Goal: Task Accomplishment & Management: Complete application form

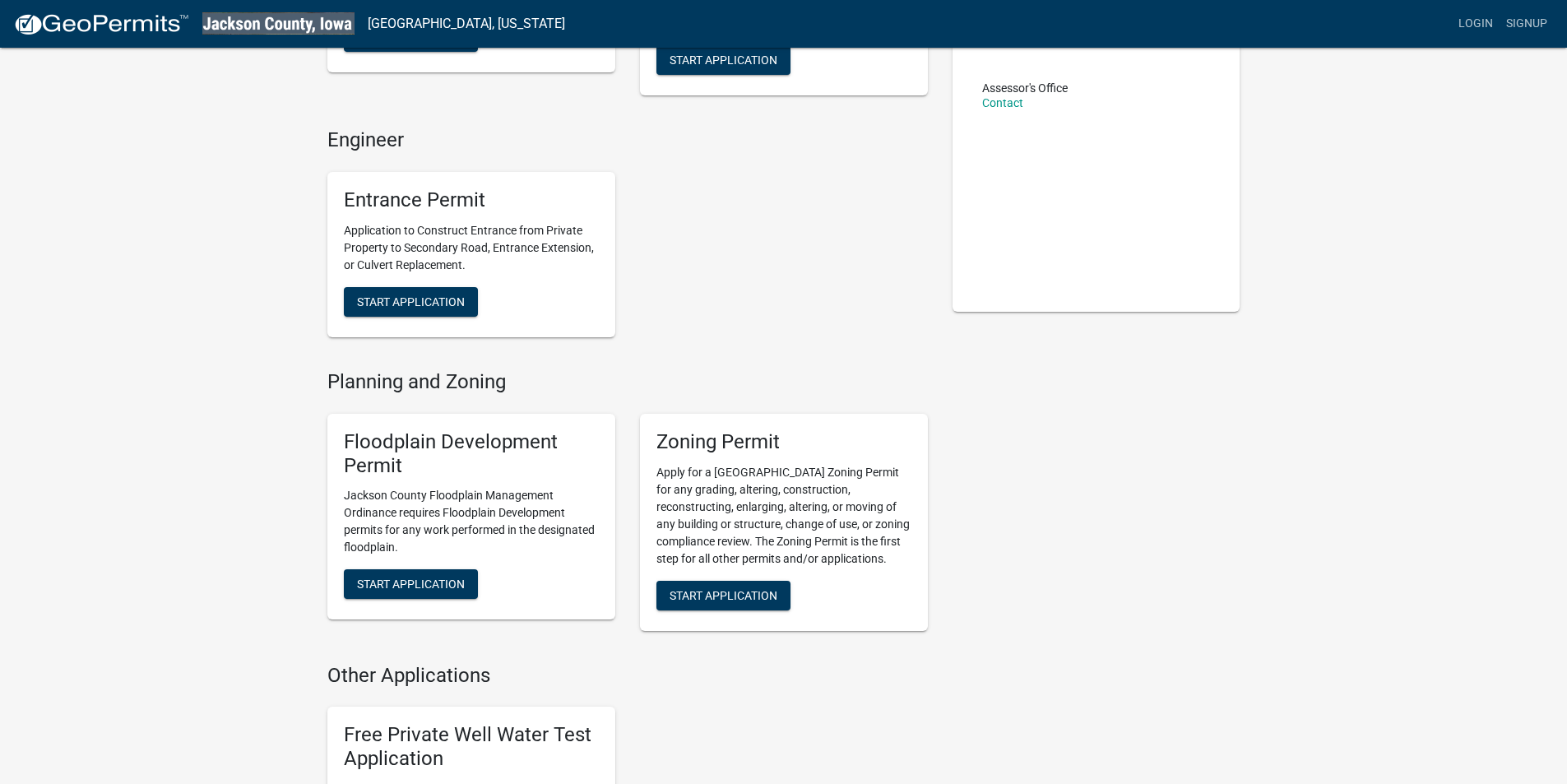
scroll to position [329, 0]
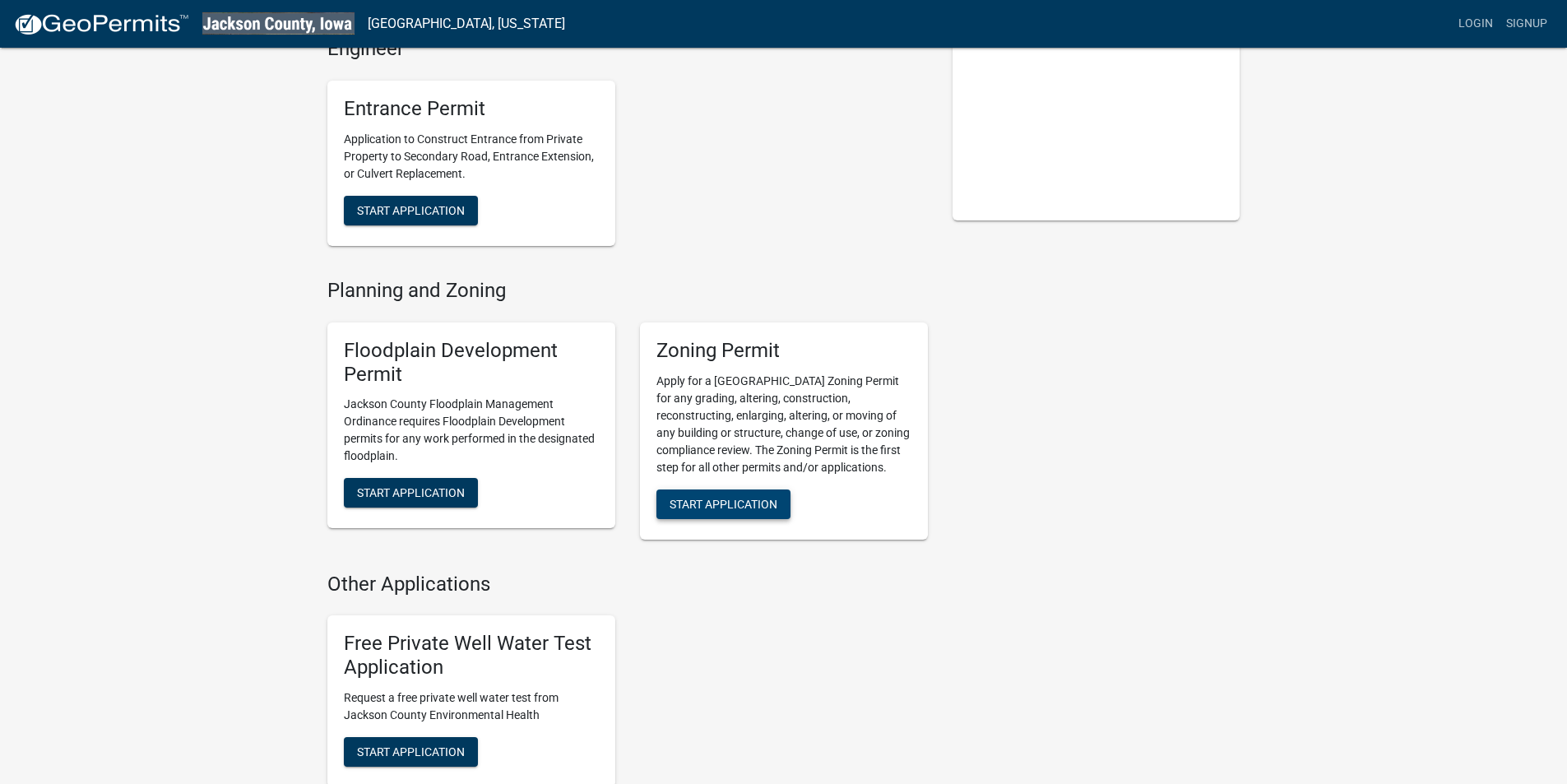
click at [703, 500] on span "Start Application" at bounding box center [723, 503] width 107 height 13
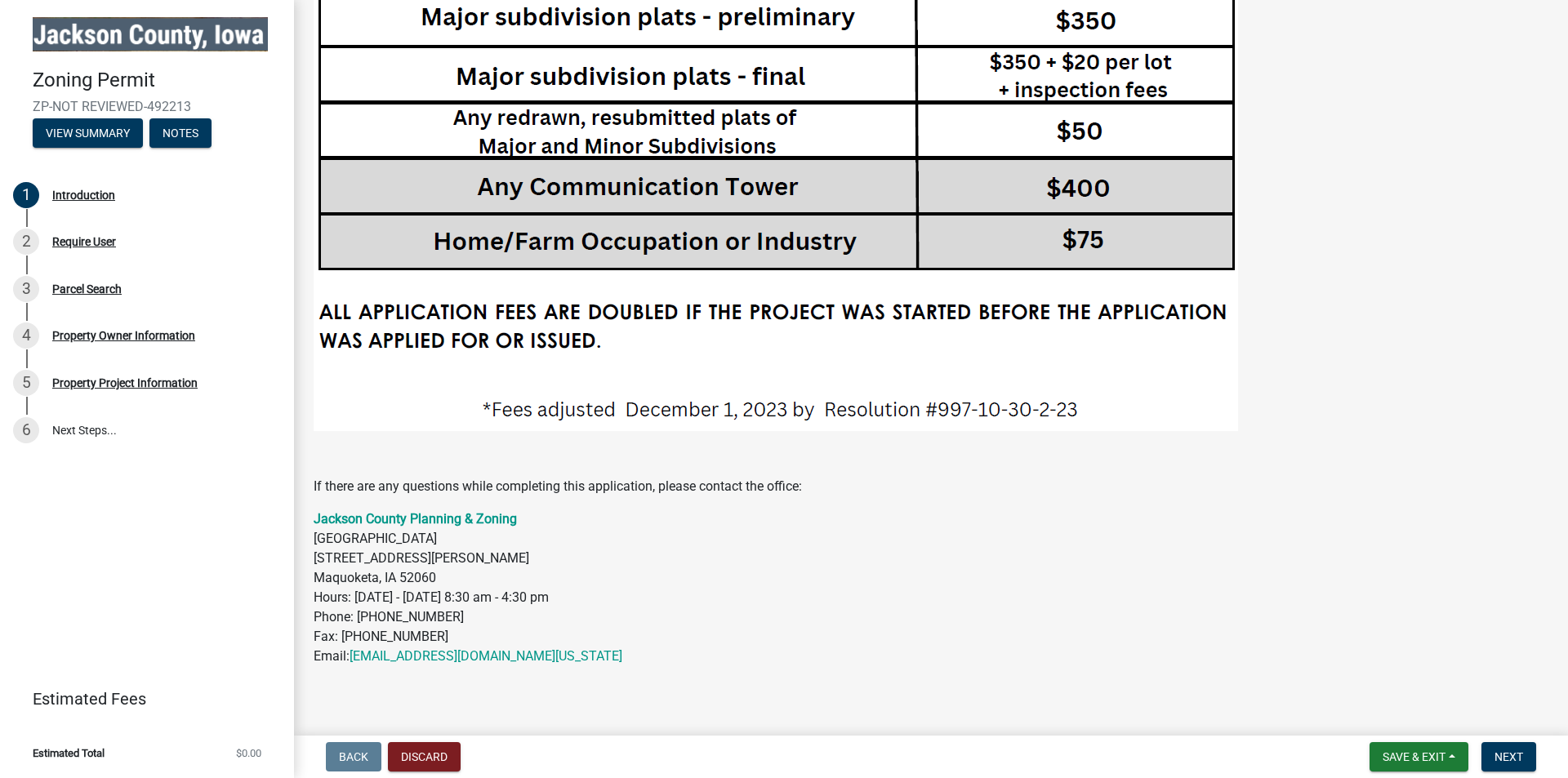
scroll to position [3377, 0]
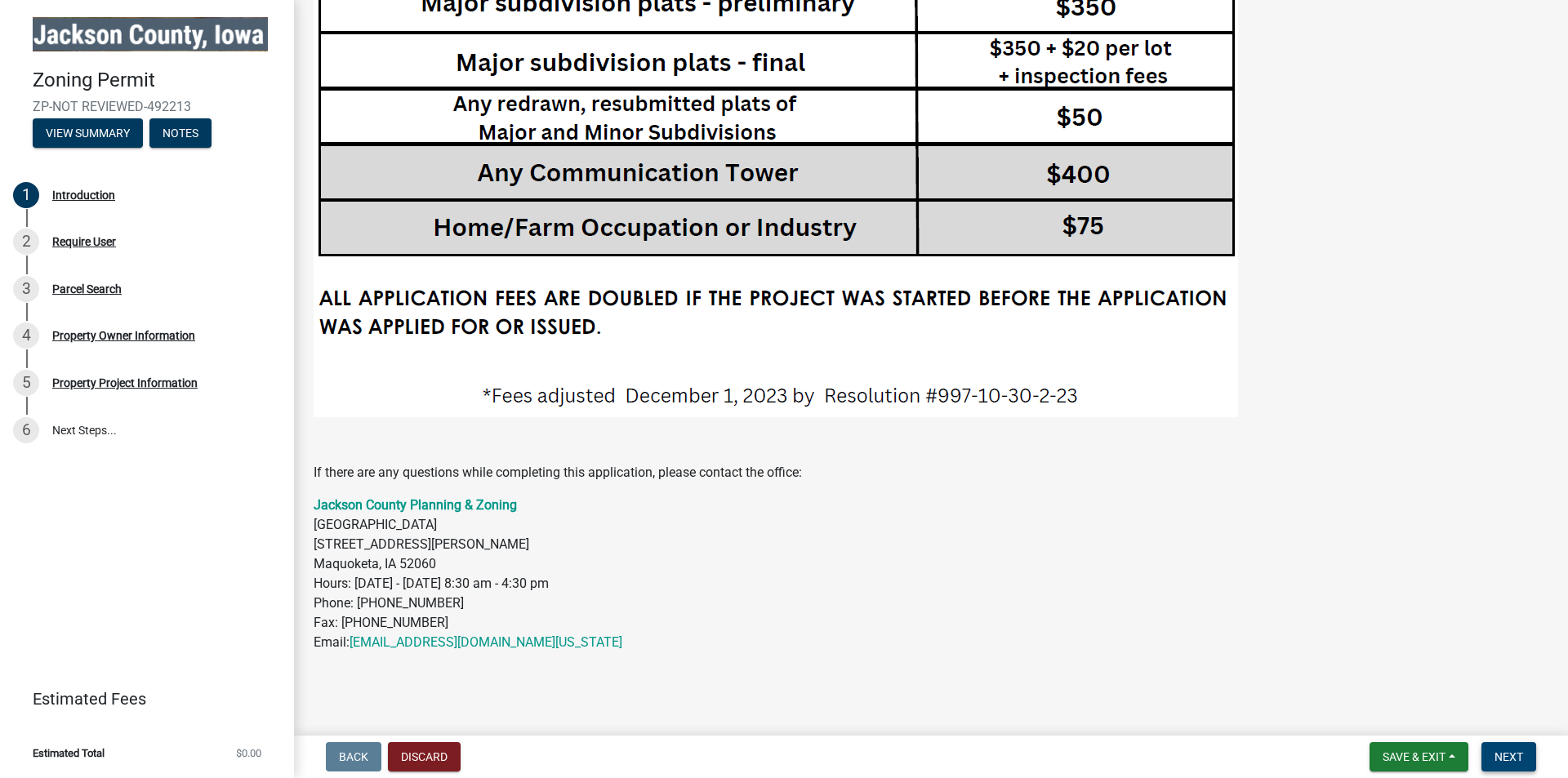
click at [1497, 753] on span "Next" at bounding box center [1508, 756] width 29 height 13
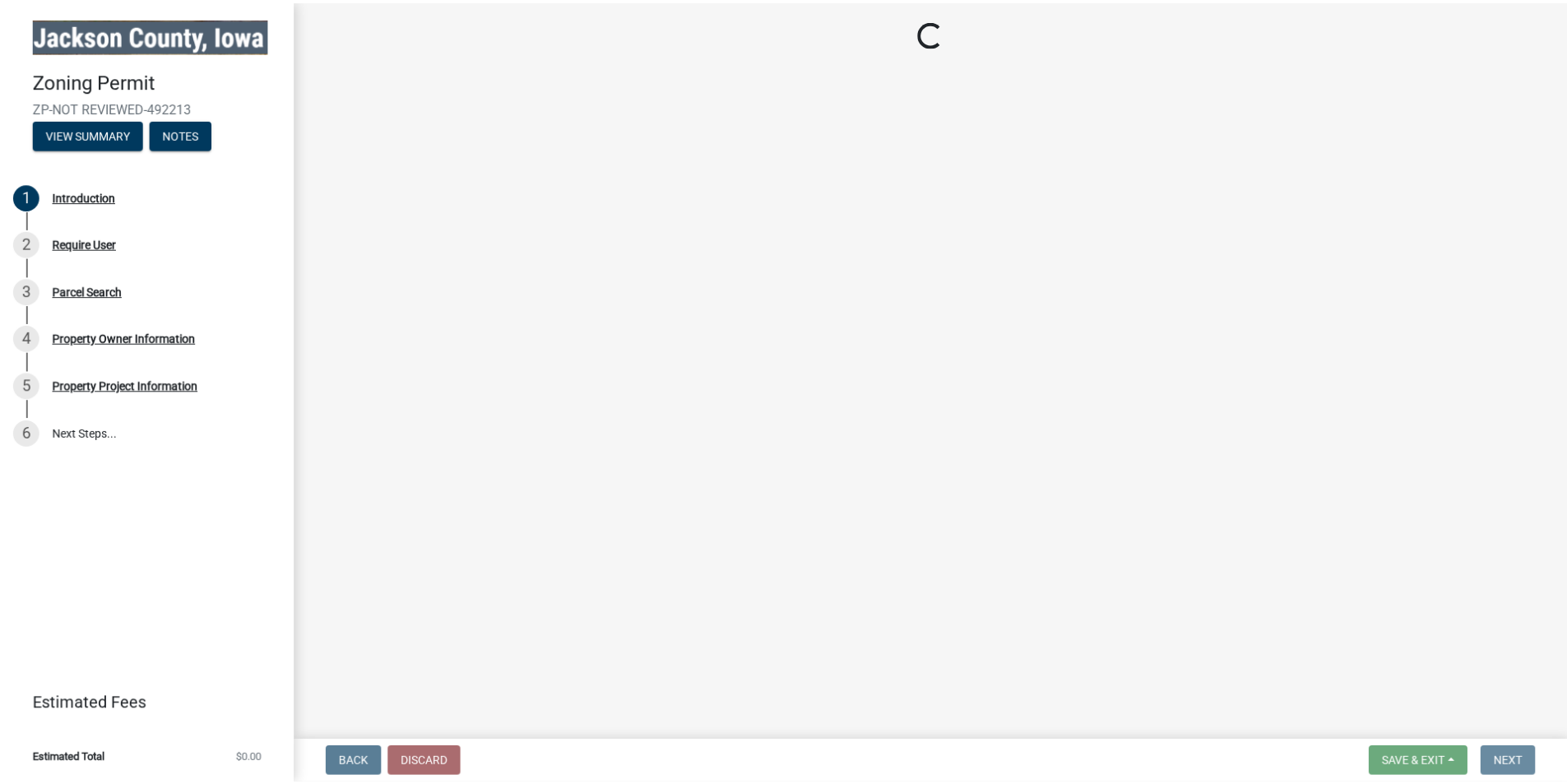
scroll to position [0, 0]
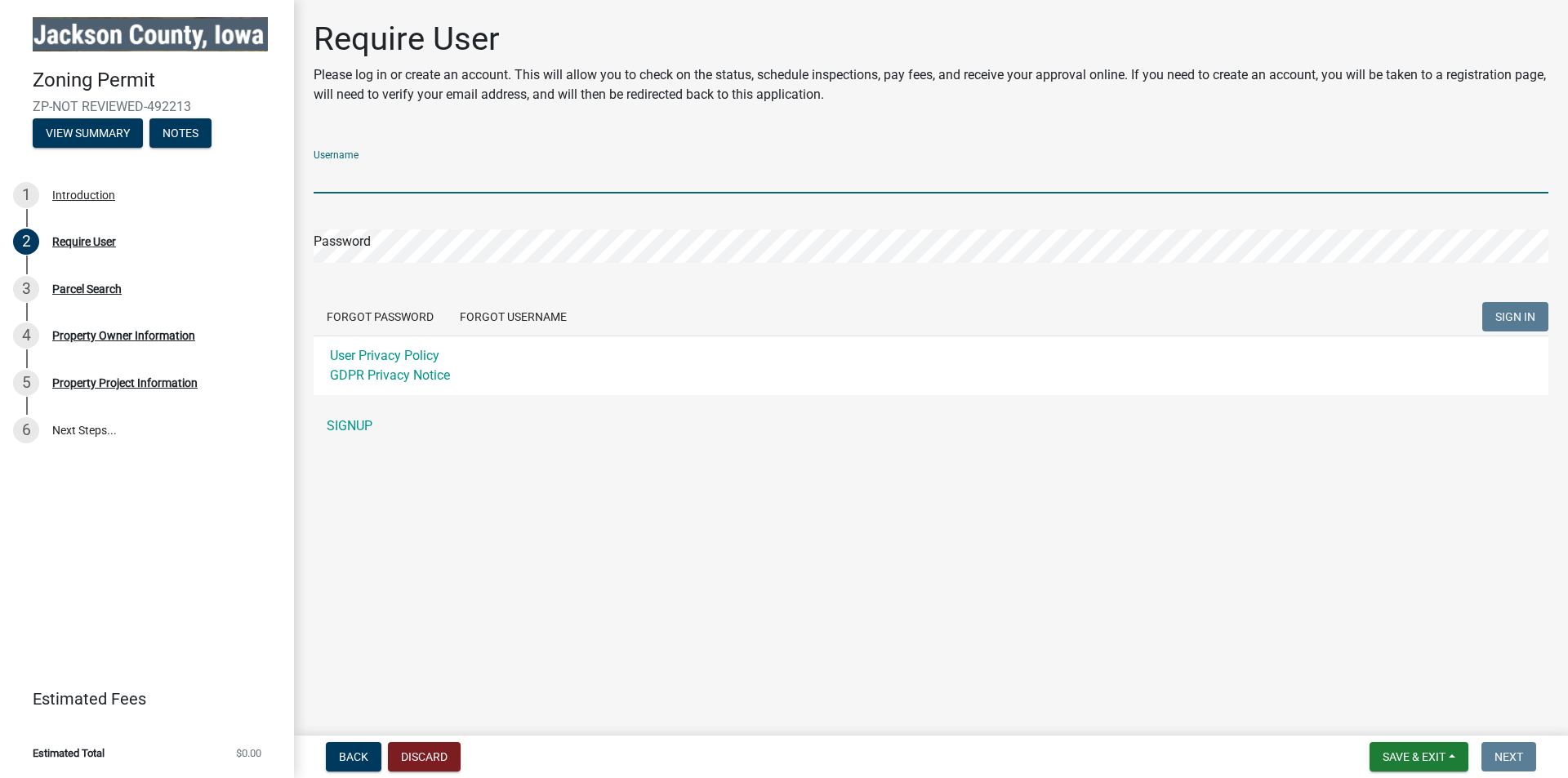
click at [423, 184] on input "Username" at bounding box center [930, 177] width 1234 height 34
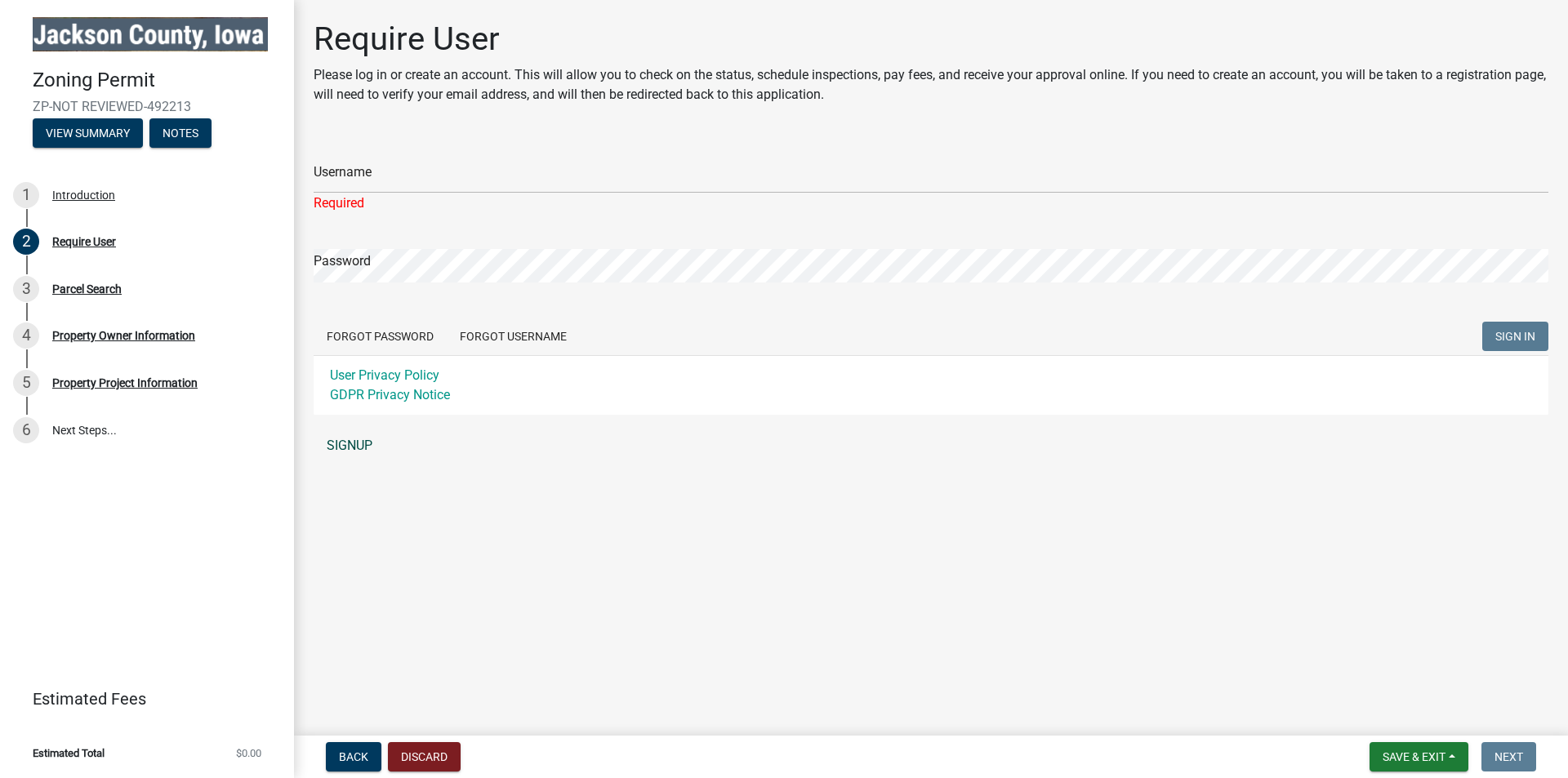
click at [352, 422] on div "Username Required Password Forgot Password Forgot Username SIGN IN User Privacy…" at bounding box center [930, 299] width 1234 height 324
click at [343, 439] on link "SIGNUP" at bounding box center [930, 445] width 1234 height 33
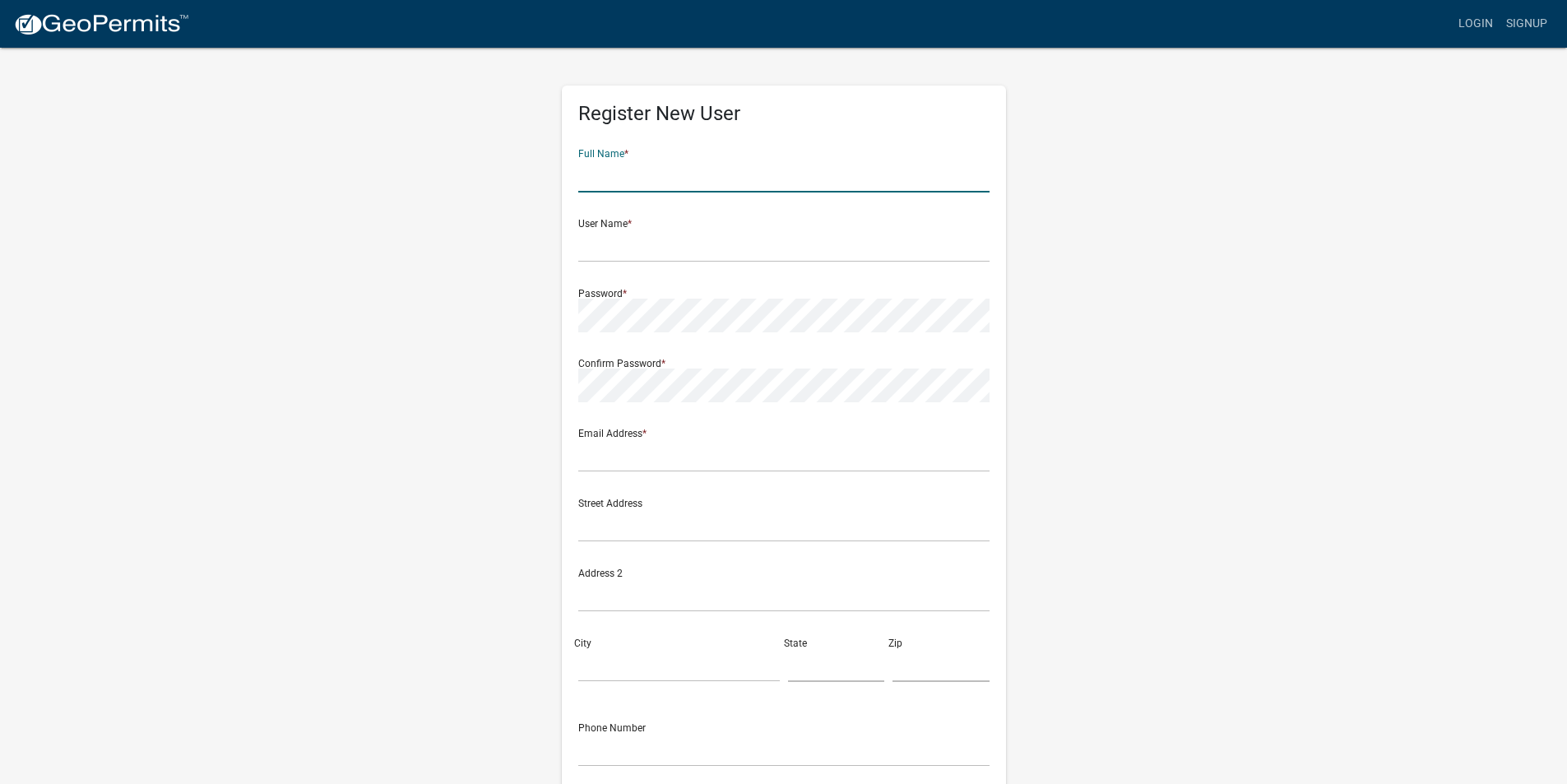
click at [638, 172] on input "text" at bounding box center [784, 175] width 411 height 34
type input "[PERSON_NAME]"
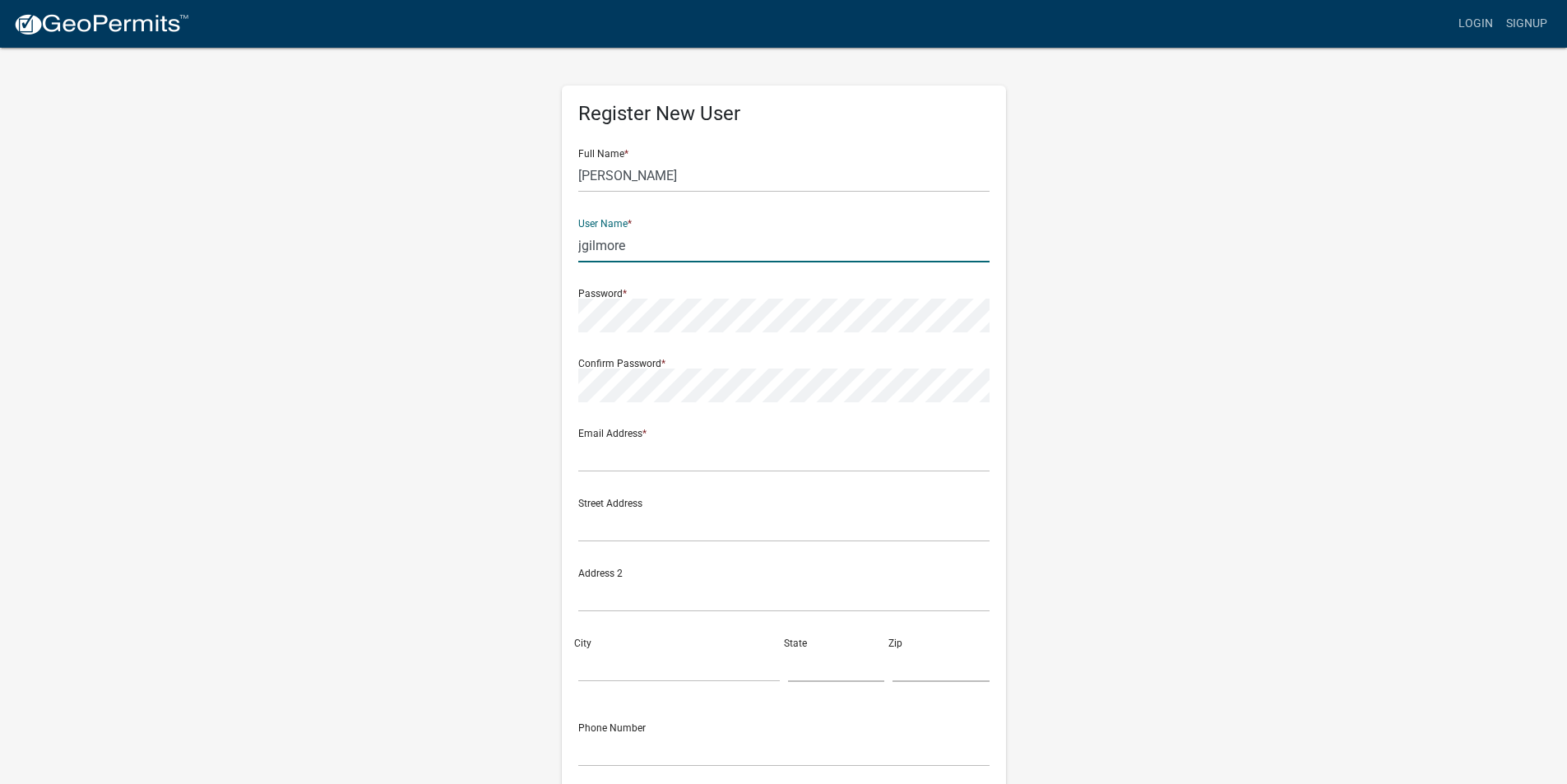
type input "jgilmore"
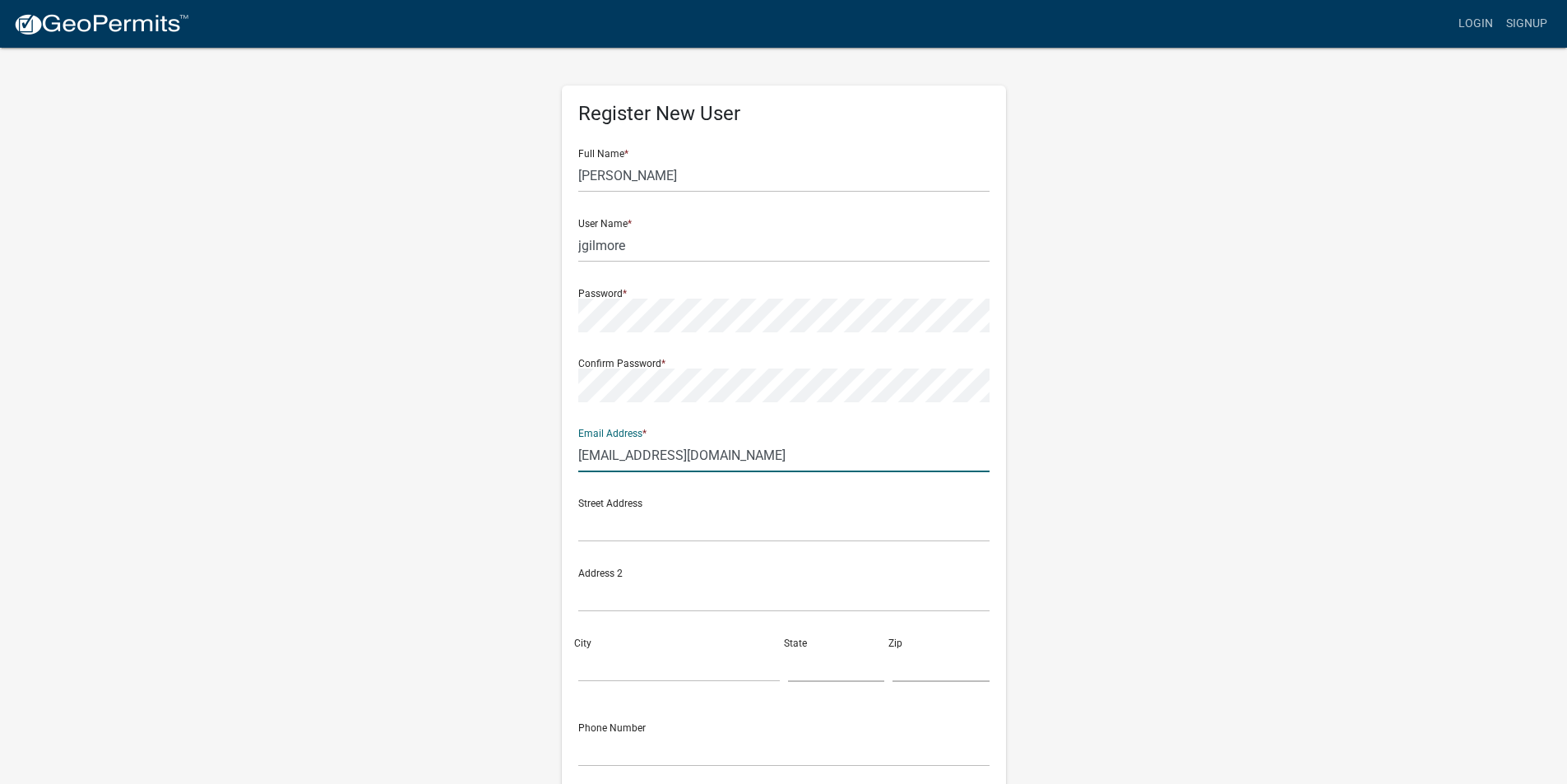
type input "[EMAIL_ADDRESS][DOMAIN_NAME]"
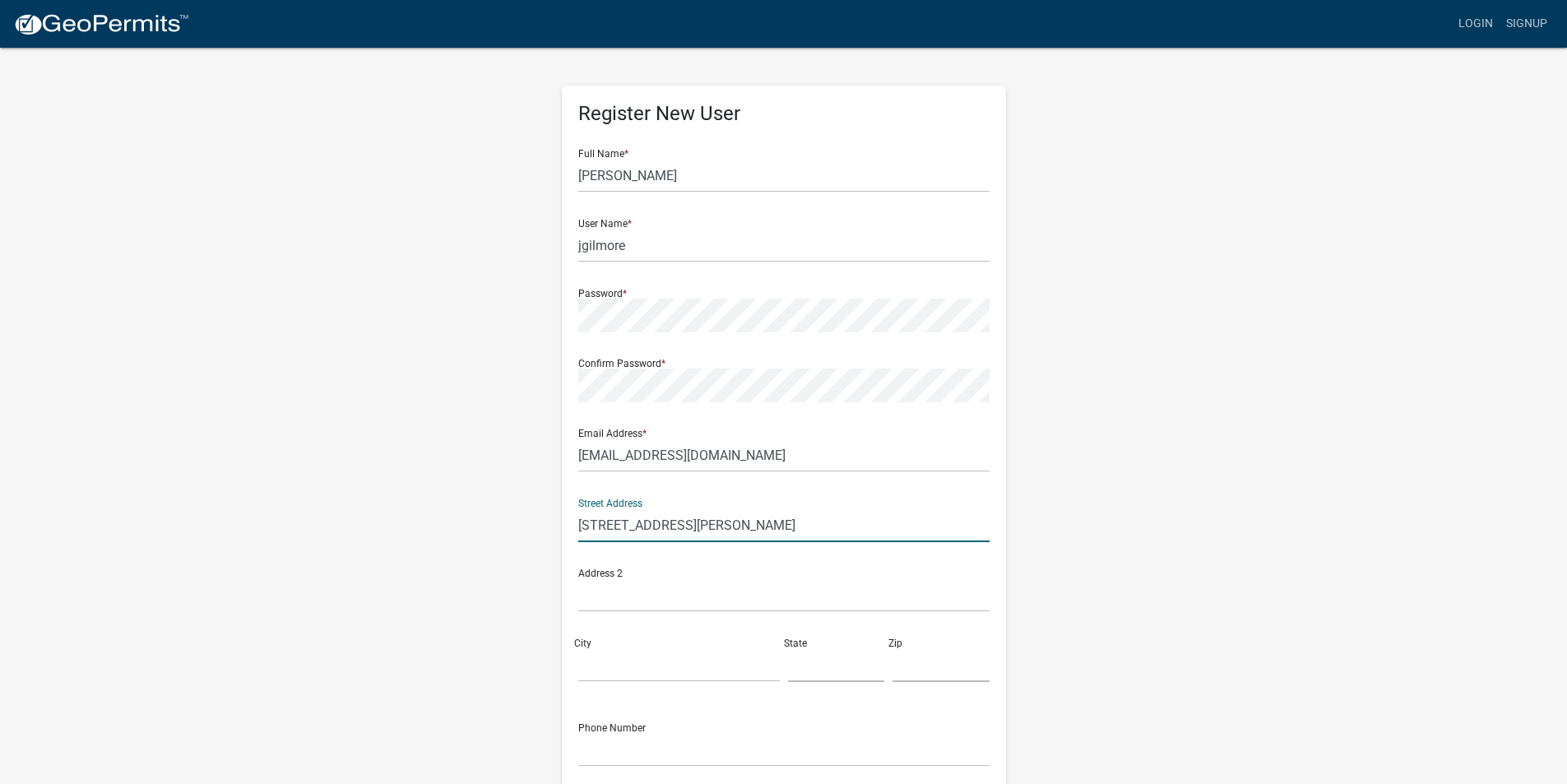
type input "[STREET_ADDRESS][PERSON_NAME]"
type input "Maquoketa"
type input "IA"
type input "52060"
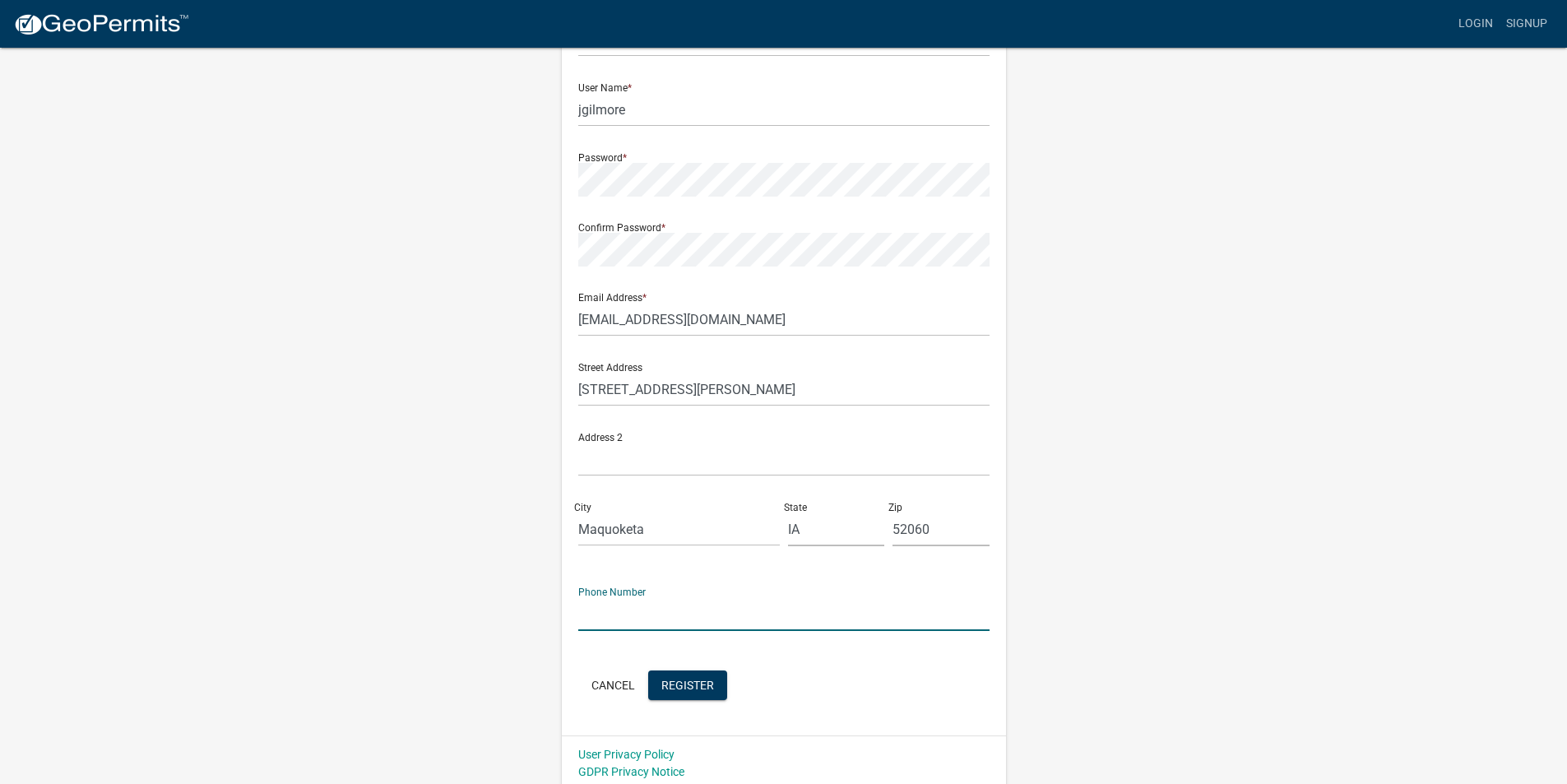
scroll to position [142, 0]
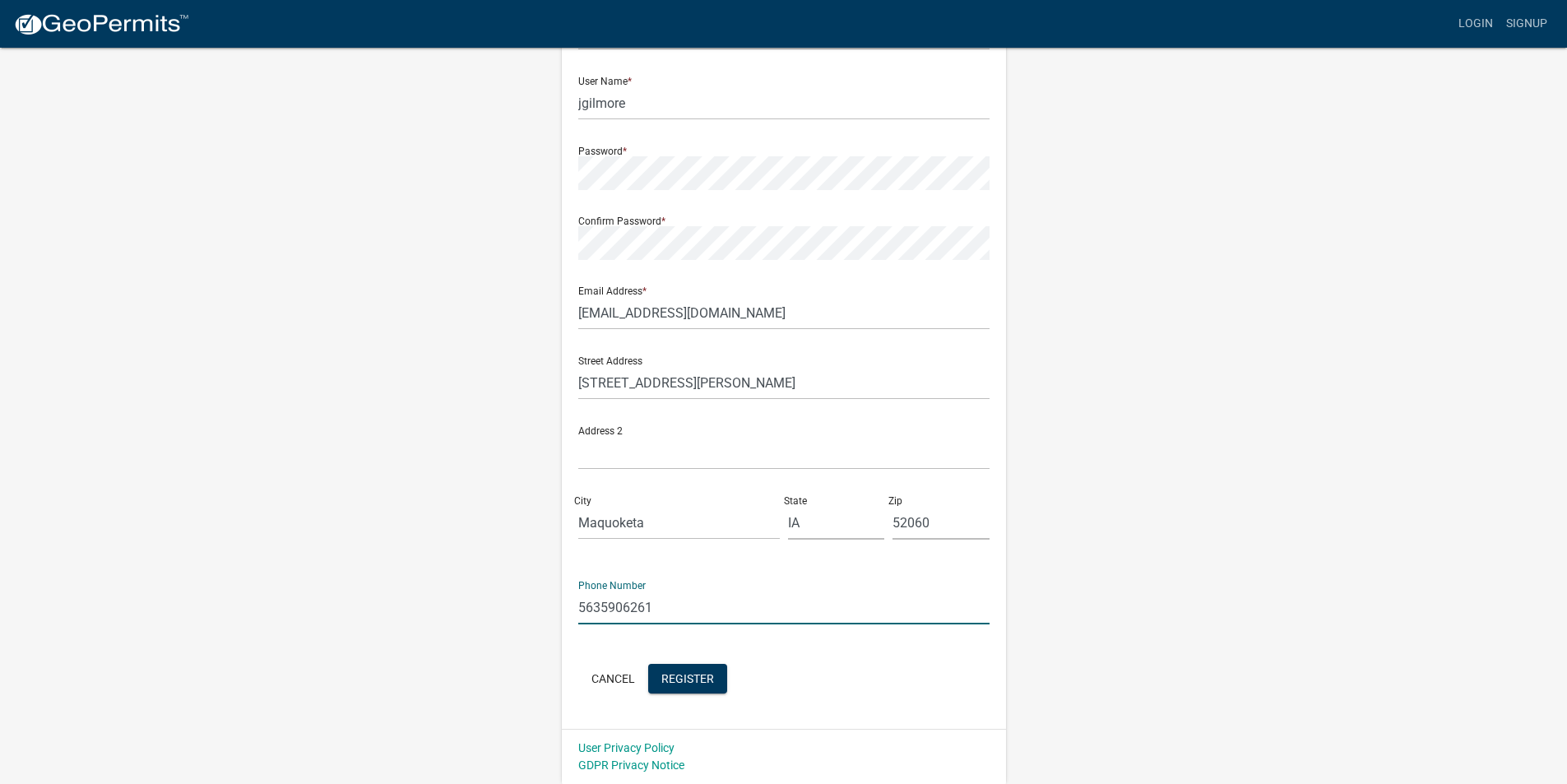
type input "5635906261"
click at [701, 678] on span "Register" at bounding box center [688, 678] width 53 height 13
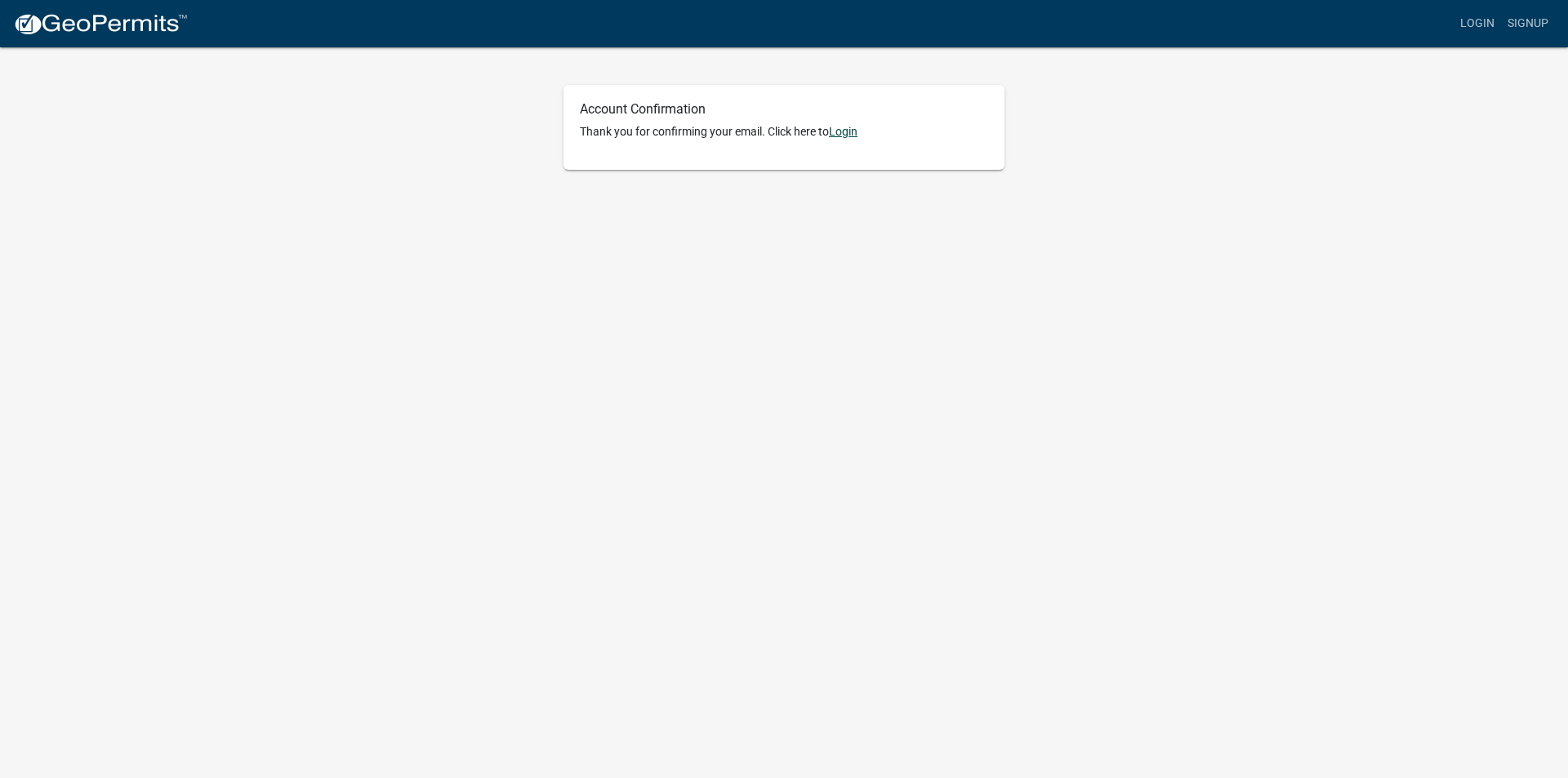
click at [849, 130] on link "Login" at bounding box center [843, 132] width 29 height 13
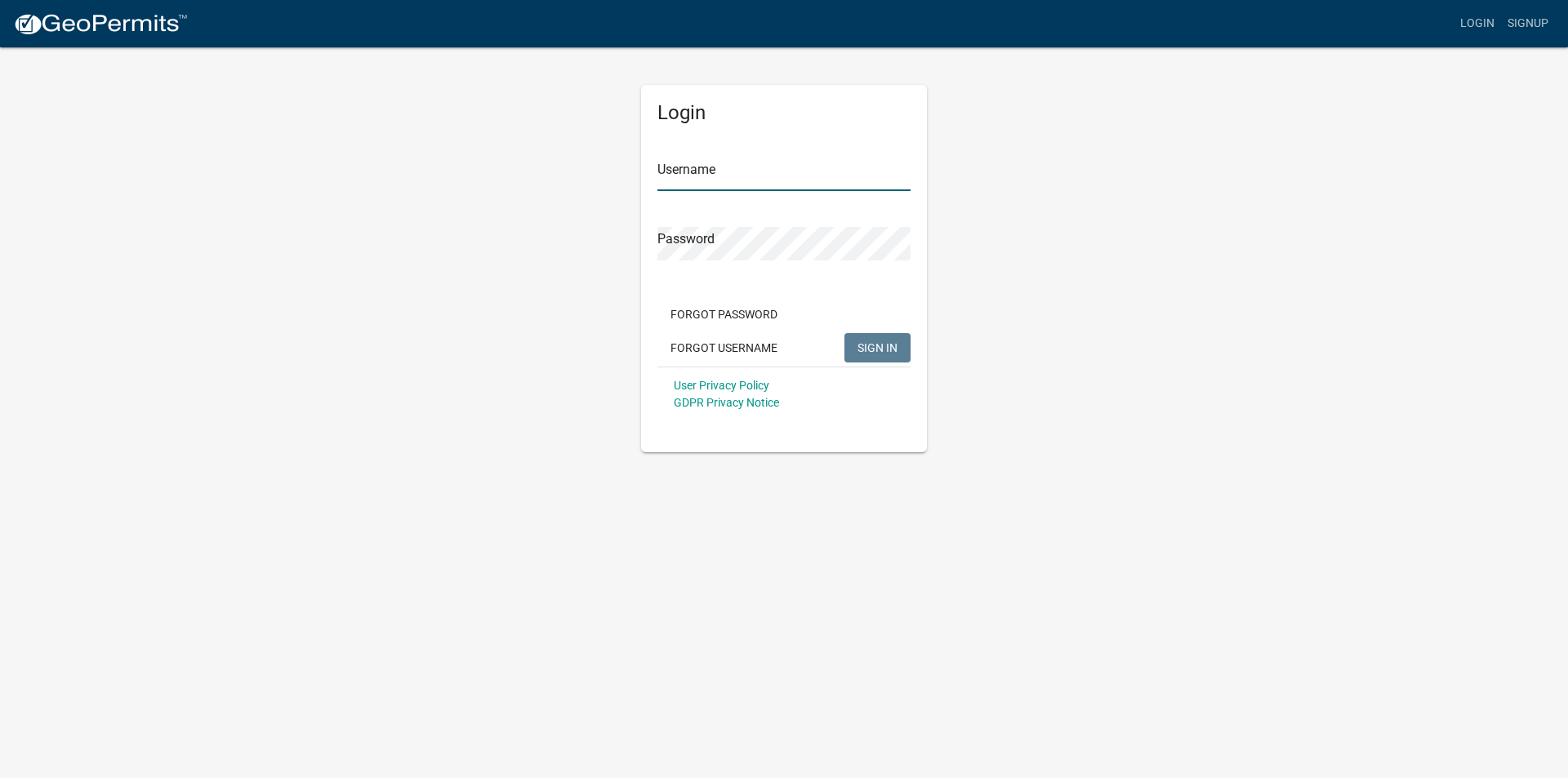
type input "jgilmore"
click at [856, 344] on button "SIGN IN" at bounding box center [877, 347] width 66 height 29
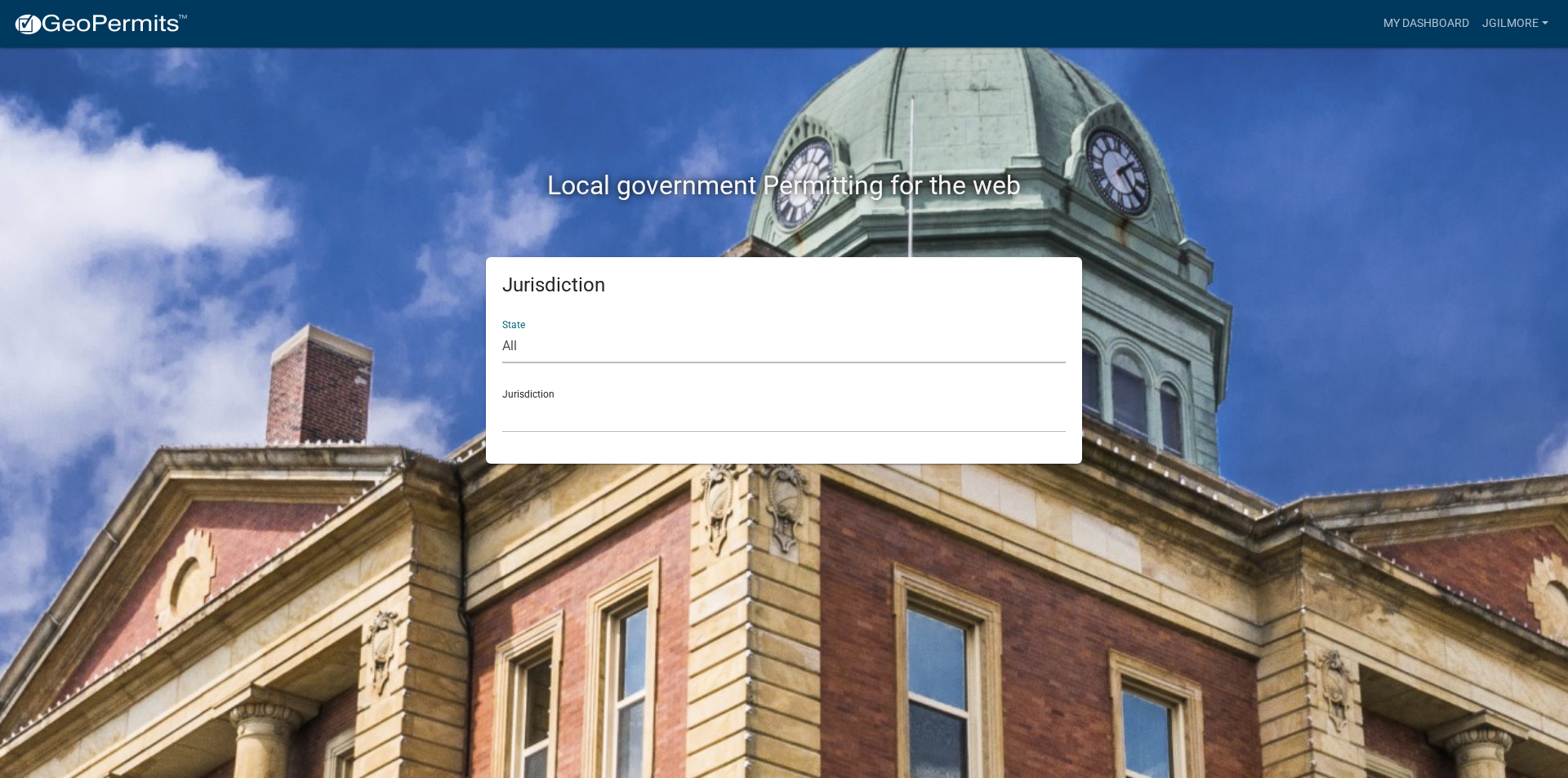
click at [585, 350] on select "All Colorado Georgia Indiana Iowa Kansas Minnesota Ohio South Carolina Wisconsin" at bounding box center [784, 347] width 563 height 34
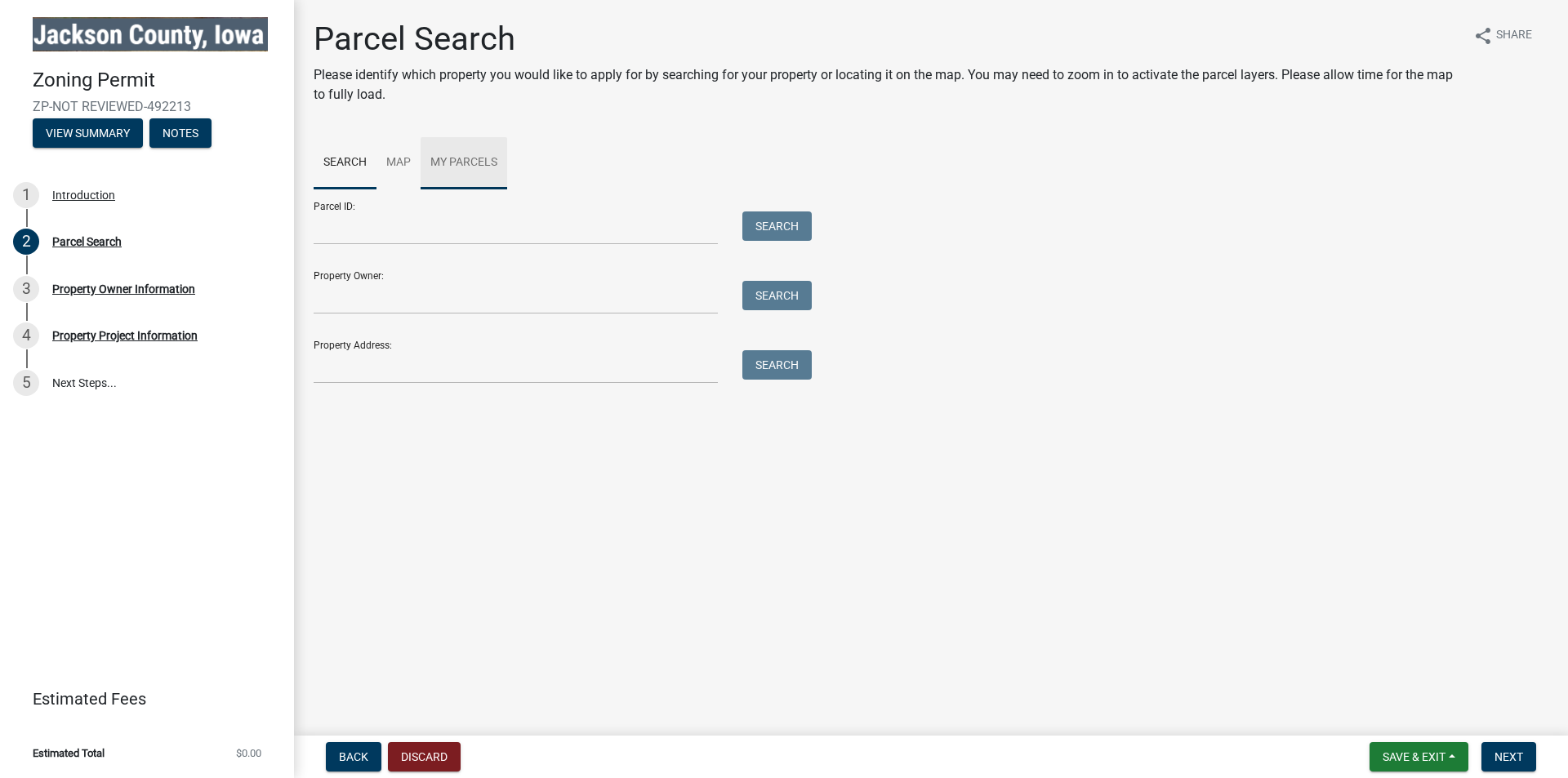
click at [467, 170] on link "My Parcels" at bounding box center [463, 164] width 87 height 52
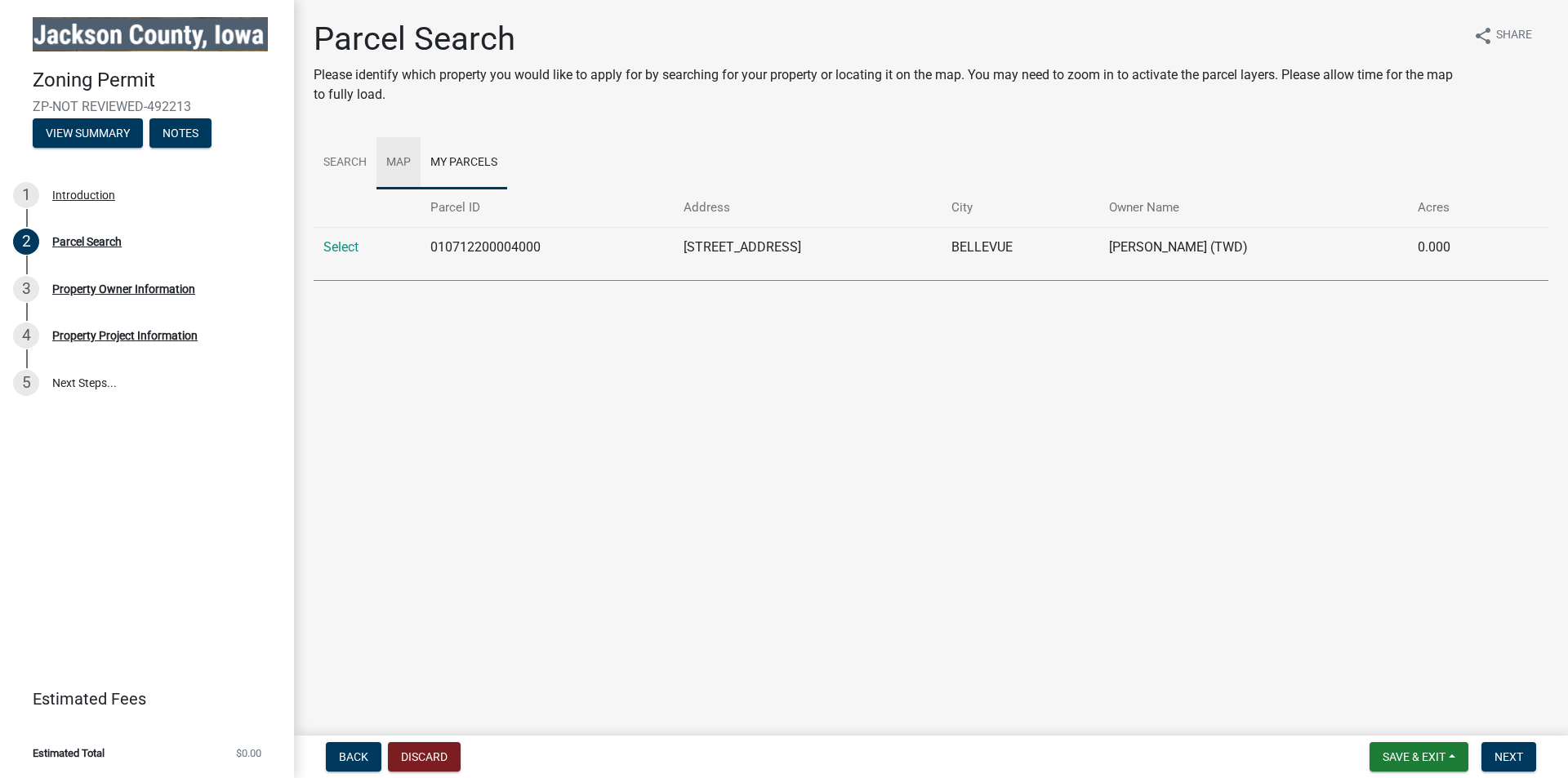
click at [414, 162] on link "Map" at bounding box center [398, 164] width 44 height 52
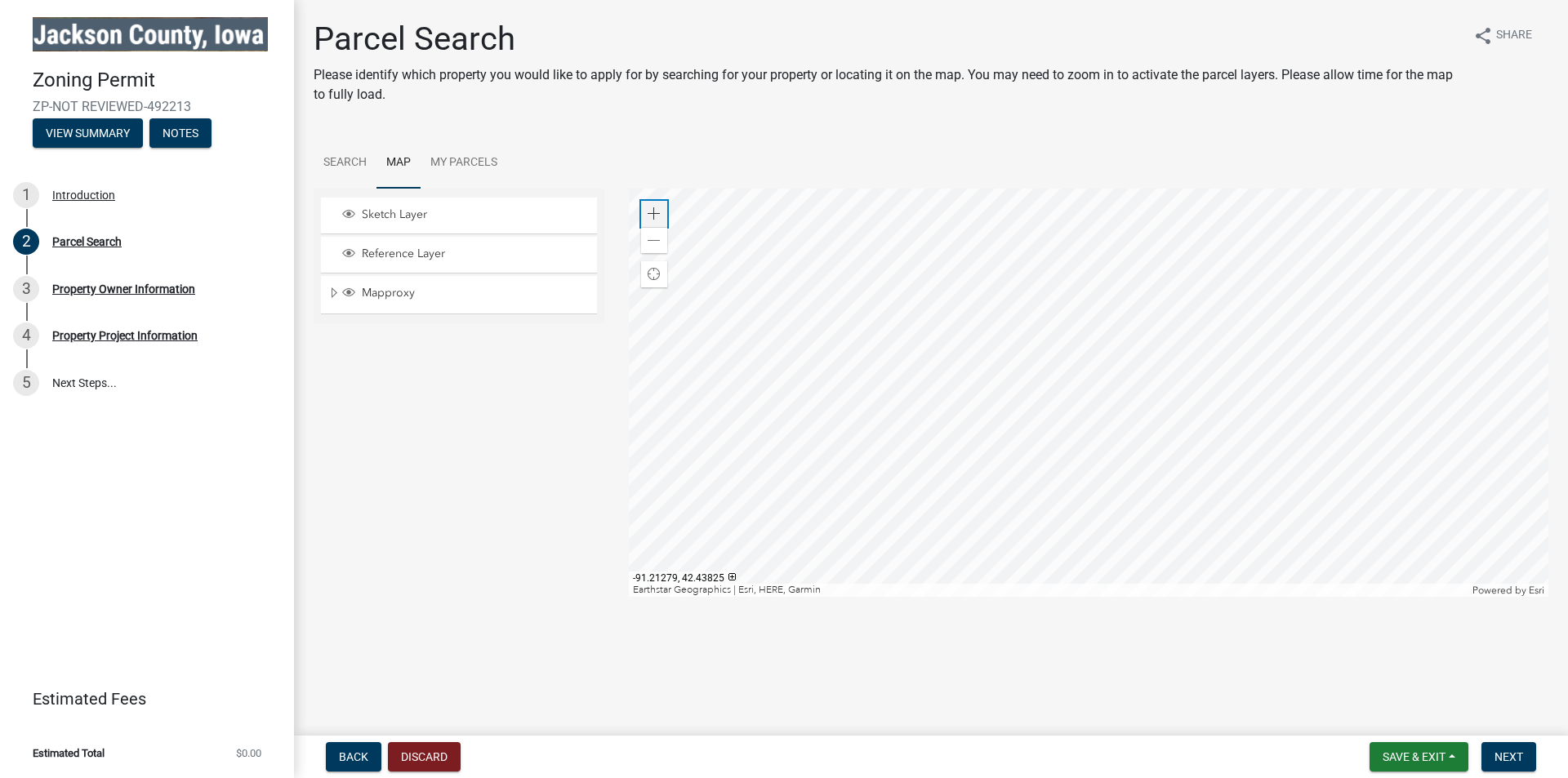
click at [651, 206] on div "Zoom in" at bounding box center [654, 214] width 26 height 26
click at [655, 210] on span at bounding box center [654, 214] width 13 height 13
click at [928, 268] on div at bounding box center [1088, 393] width 920 height 408
click at [1055, 252] on div at bounding box center [1088, 393] width 920 height 408
click at [1069, 445] on div at bounding box center [1088, 393] width 920 height 408
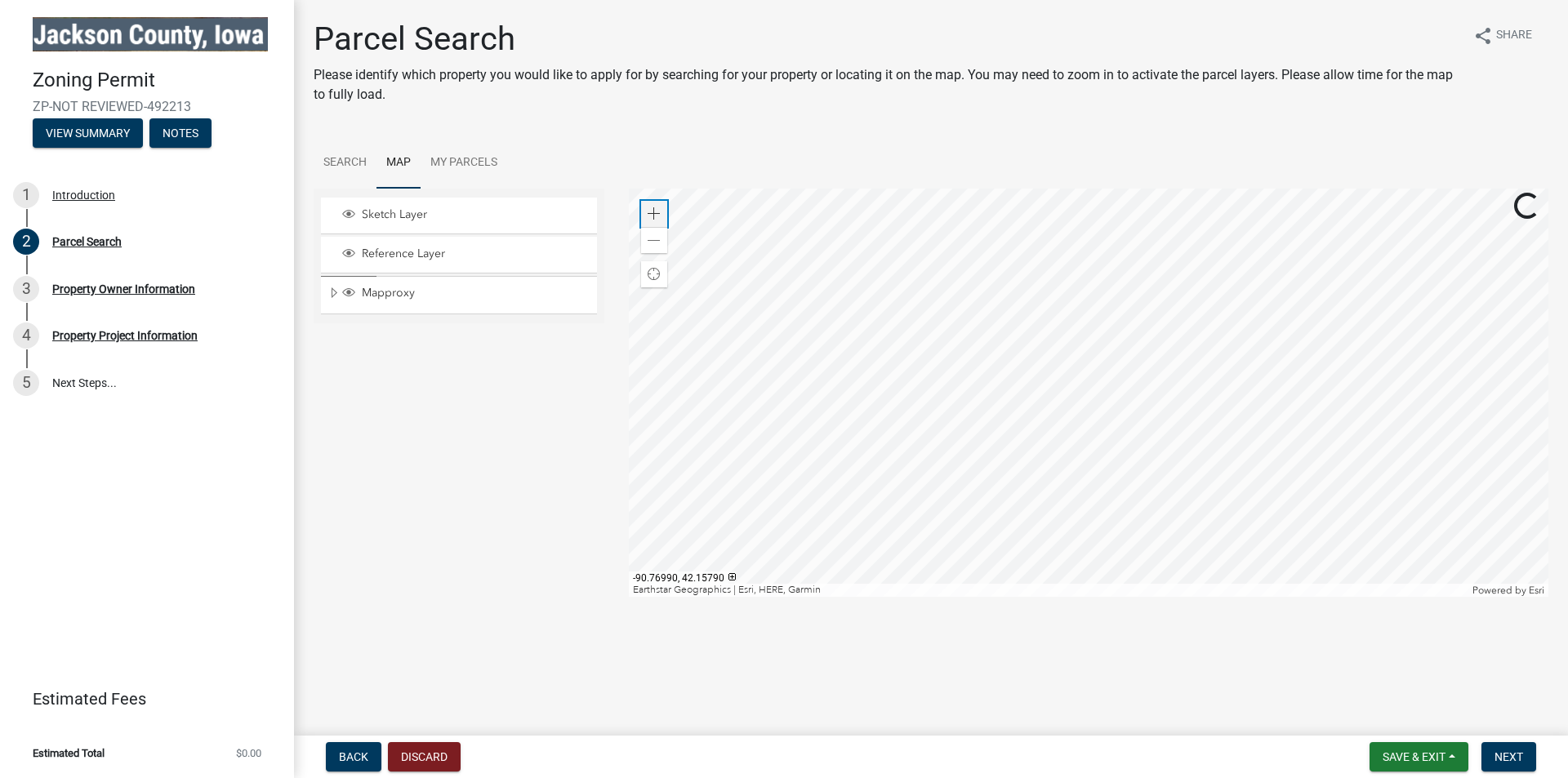
click at [661, 207] on div "Zoom in" at bounding box center [654, 214] width 26 height 26
click at [936, 328] on div at bounding box center [1088, 393] width 920 height 408
click at [652, 212] on span at bounding box center [654, 214] width 13 height 13
click at [1022, 481] on div at bounding box center [1088, 393] width 920 height 408
click at [650, 209] on span at bounding box center [654, 214] width 13 height 13
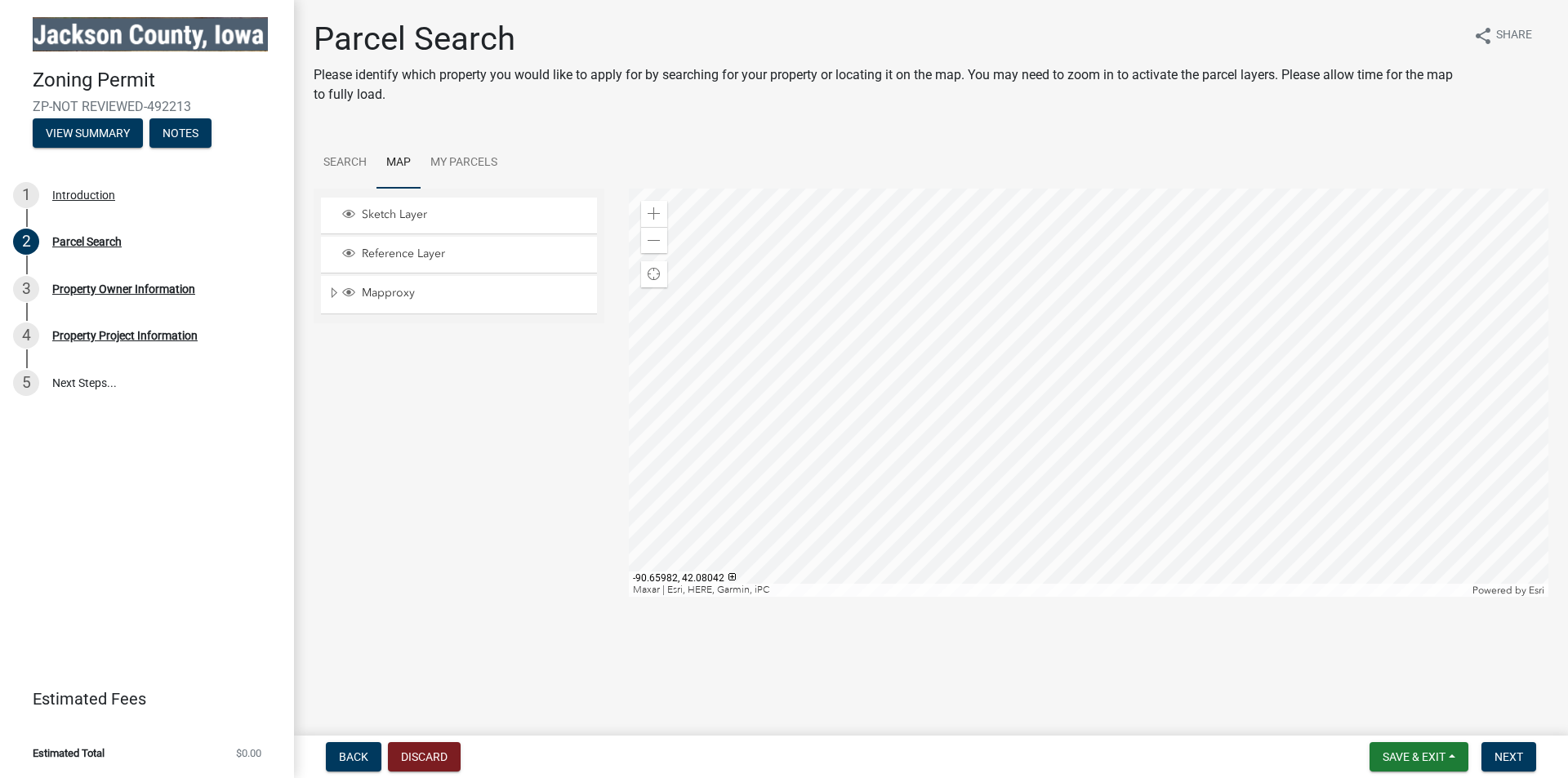
click at [1143, 541] on div at bounding box center [1088, 393] width 920 height 408
click at [1059, 448] on div at bounding box center [1088, 393] width 920 height 408
click at [987, 540] on div at bounding box center [1088, 393] width 920 height 408
click at [975, 535] on div at bounding box center [1088, 393] width 920 height 408
click at [1004, 597] on div at bounding box center [1088, 393] width 920 height 408
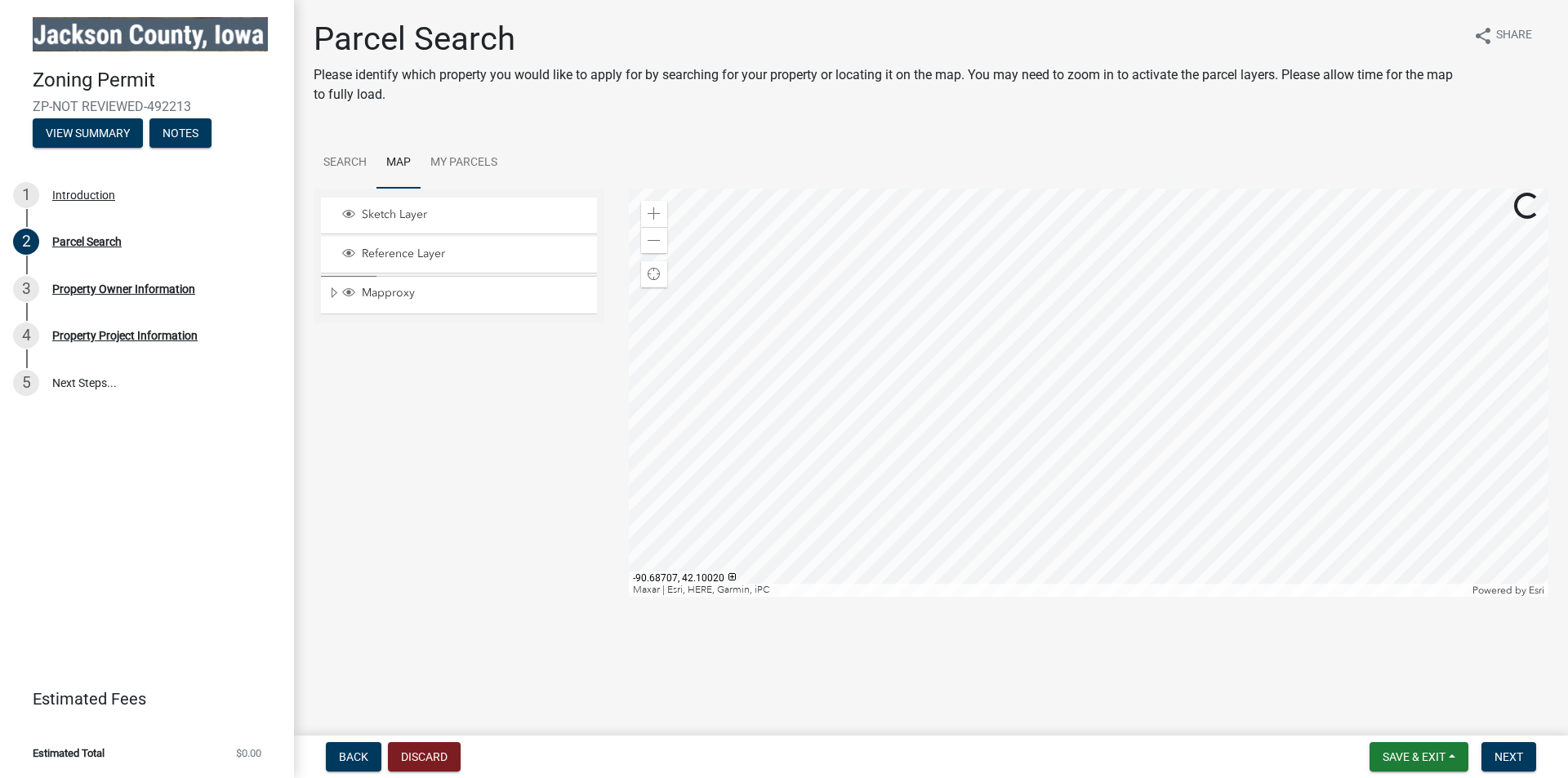
click at [950, 597] on div at bounding box center [1088, 393] width 920 height 408
click at [1034, 593] on div at bounding box center [1088, 393] width 920 height 408
click at [920, 393] on div at bounding box center [1088, 393] width 920 height 408
click at [646, 206] on div "Zoom in" at bounding box center [654, 214] width 26 height 26
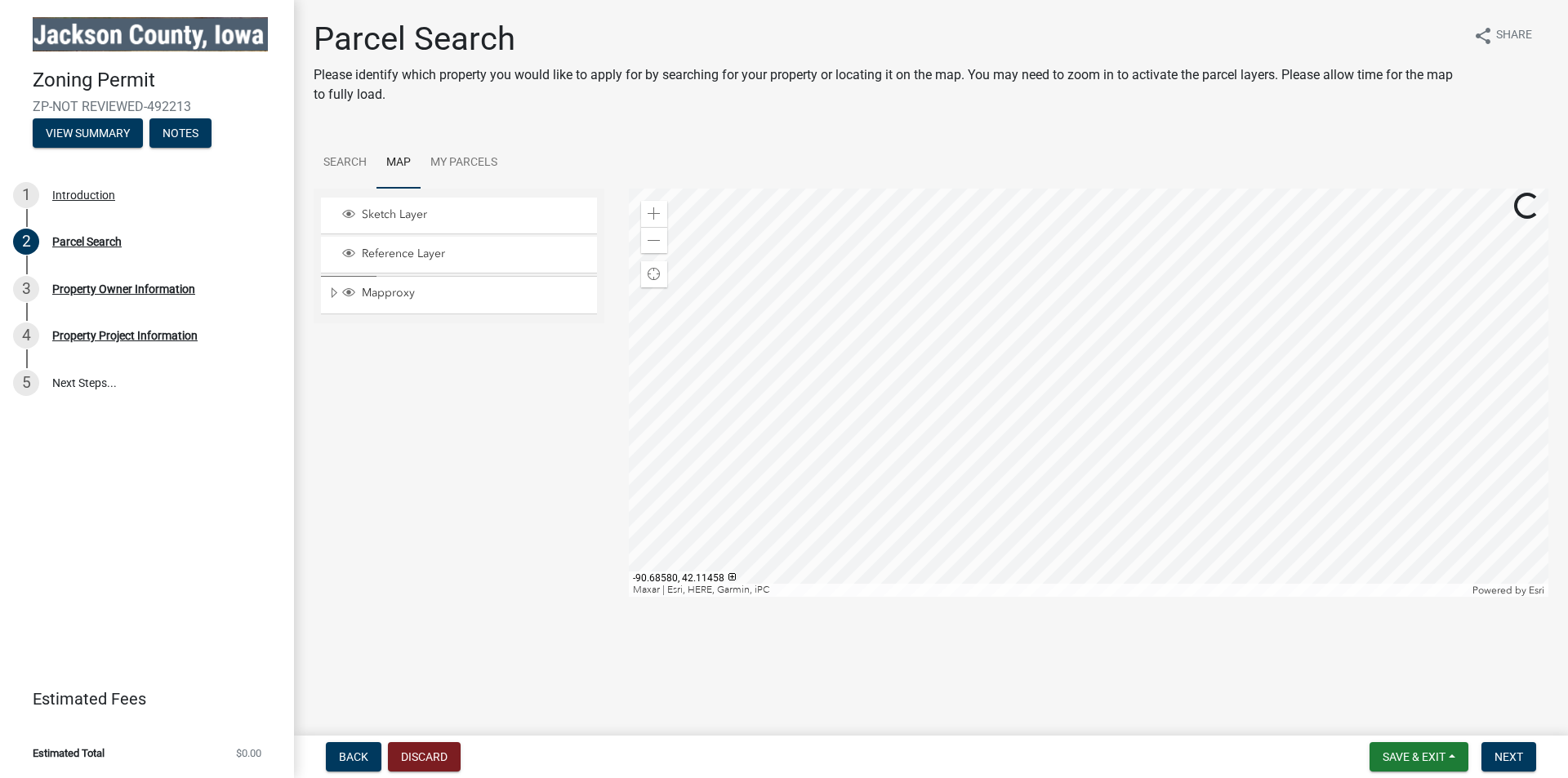
click at [1054, 292] on div at bounding box center [1088, 393] width 920 height 408
click at [1071, 584] on div at bounding box center [1088, 393] width 920 height 408
click at [1181, 520] on div at bounding box center [1088, 393] width 920 height 408
click at [1192, 597] on div at bounding box center [1088, 393] width 920 height 408
click at [1253, 548] on div at bounding box center [1088, 393] width 920 height 408
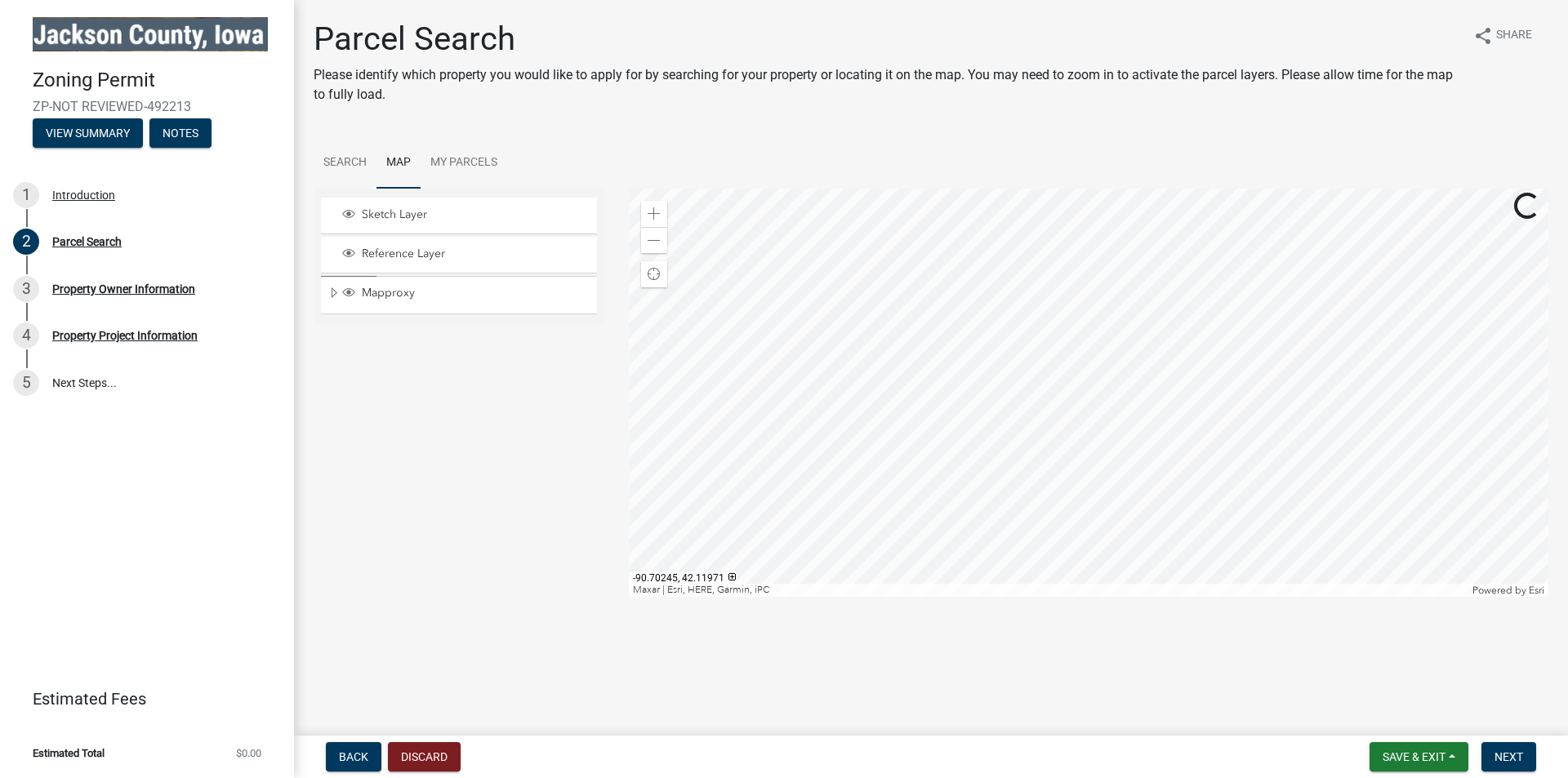
click at [1102, 577] on div at bounding box center [1088, 393] width 920 height 408
click at [939, 458] on div at bounding box center [1088, 393] width 920 height 408
click at [651, 210] on span at bounding box center [654, 214] width 13 height 13
click at [1207, 189] on div at bounding box center [1088, 393] width 920 height 408
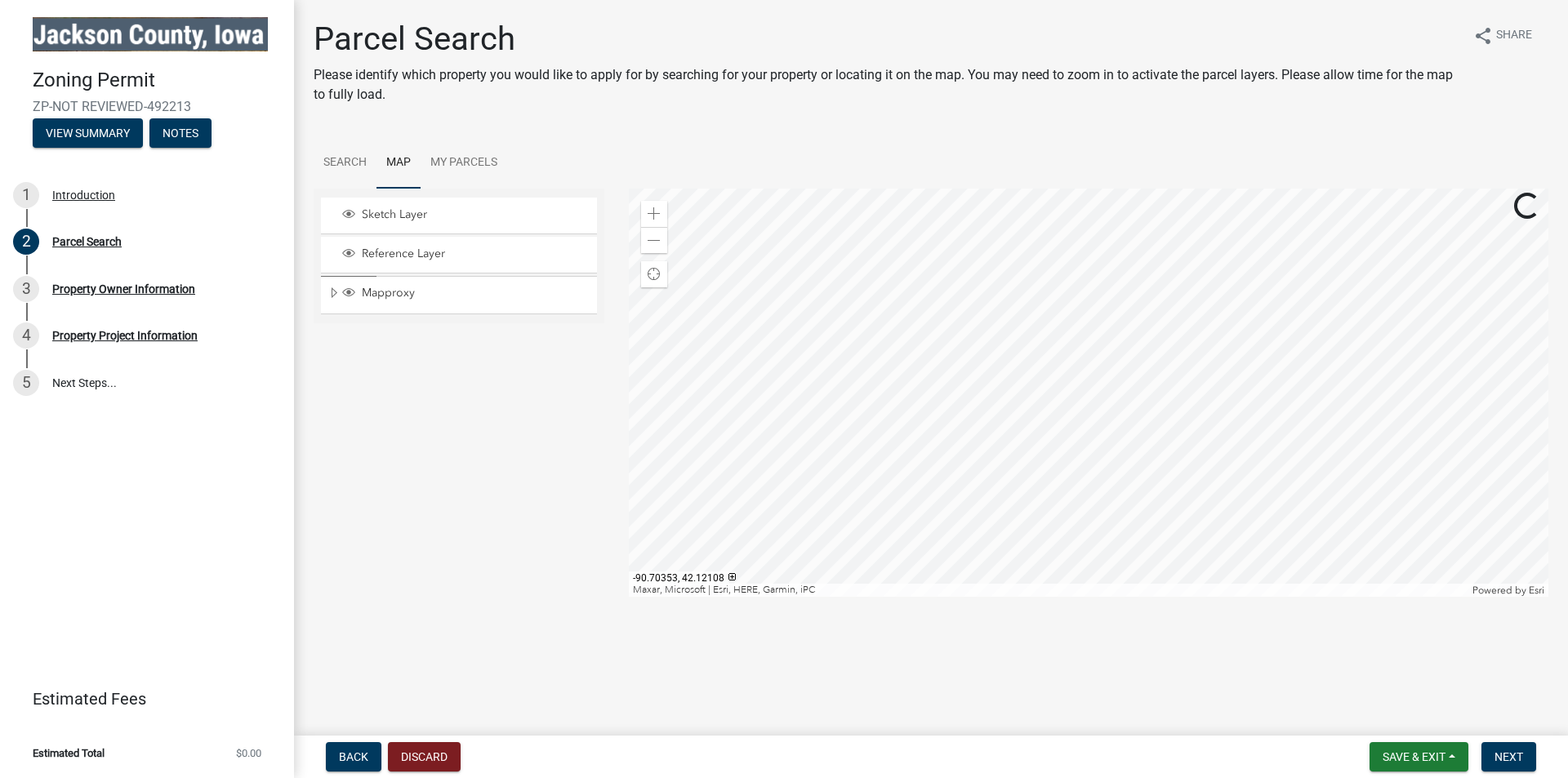
click at [1009, 439] on div at bounding box center [1088, 393] width 920 height 408
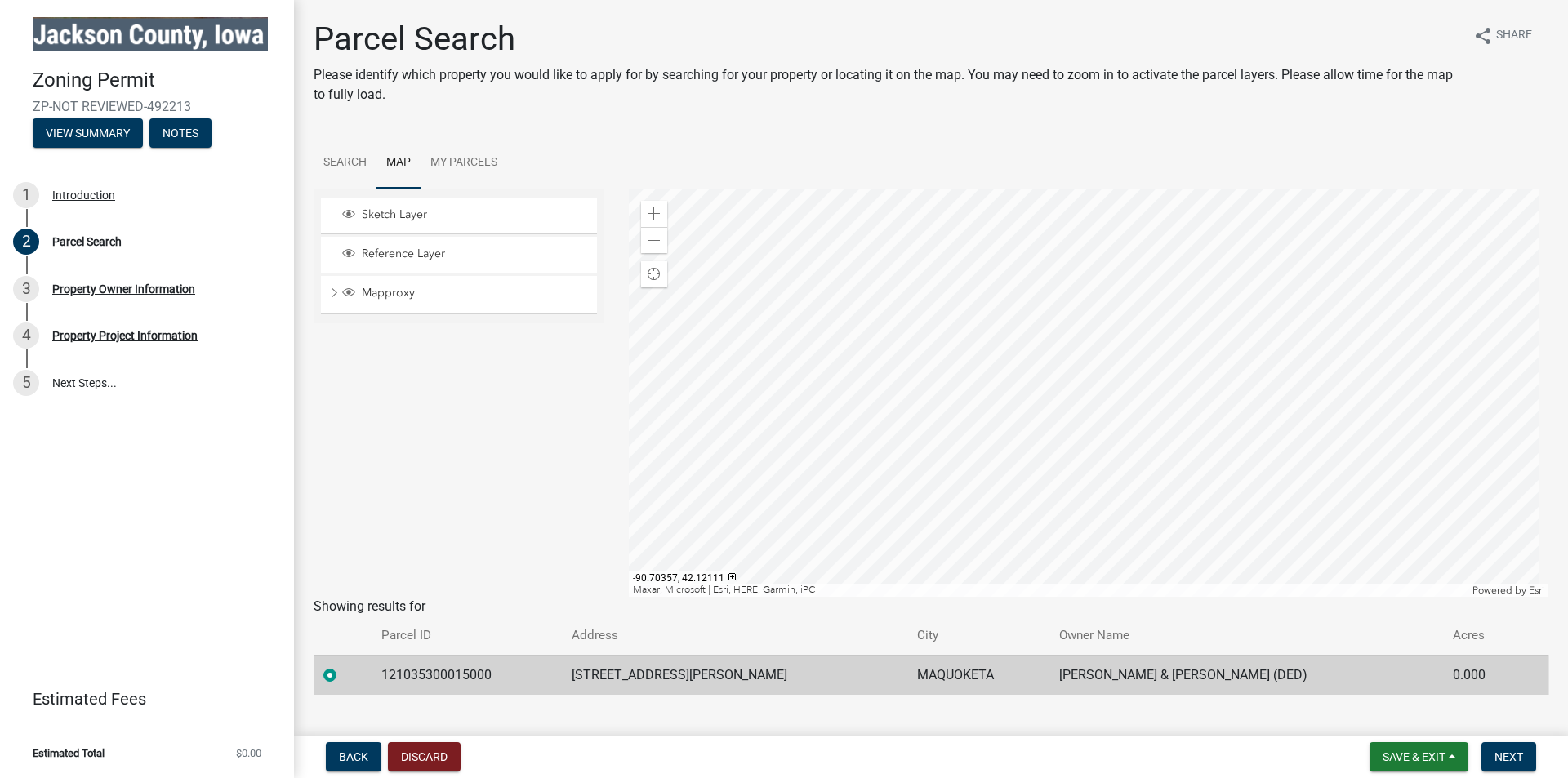
click at [990, 412] on div at bounding box center [1088, 393] width 920 height 408
click at [1517, 758] on span "Next" at bounding box center [1508, 756] width 29 height 13
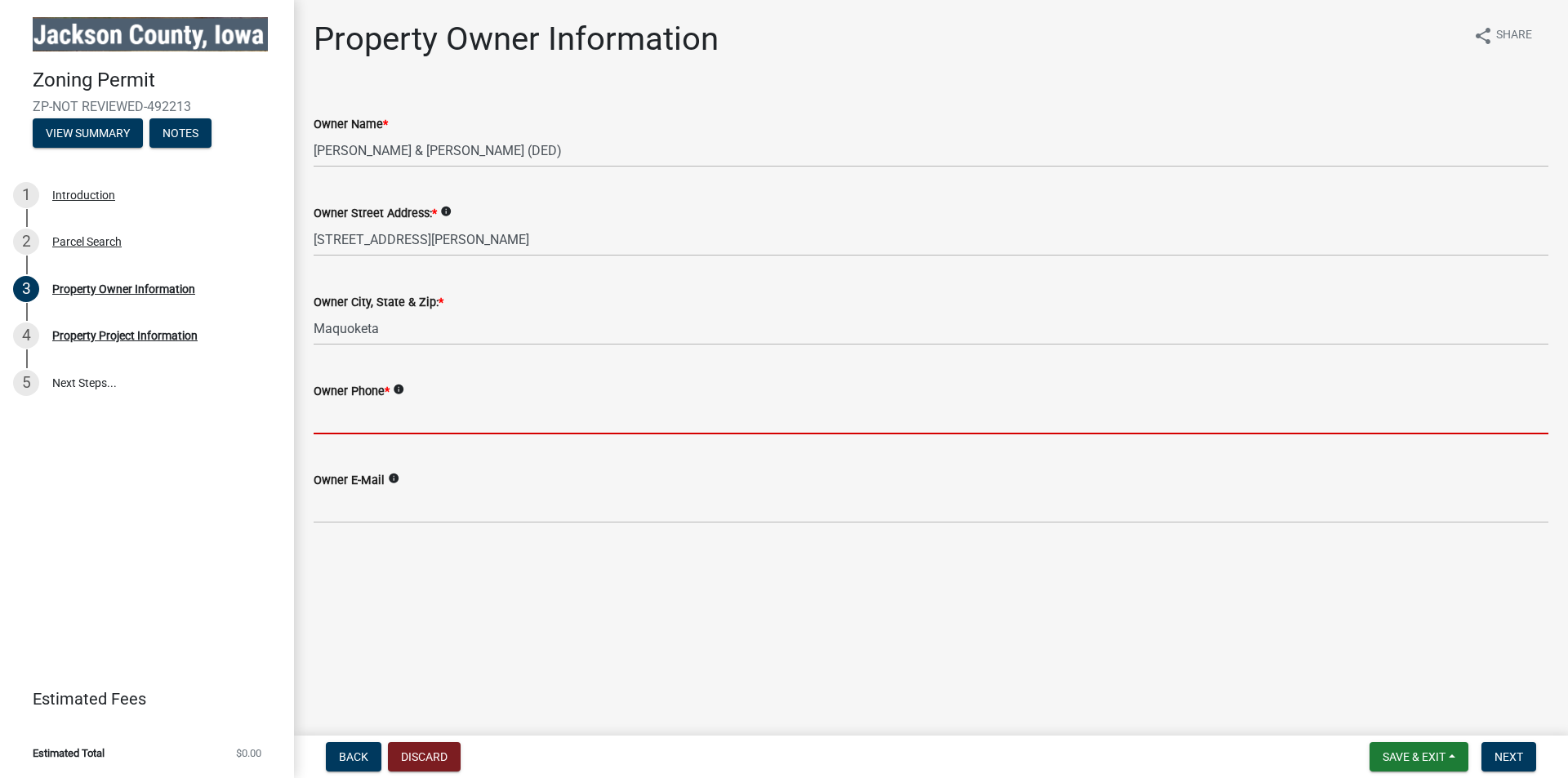
click at [368, 413] on input "Owner Phone *" at bounding box center [930, 417] width 1234 height 34
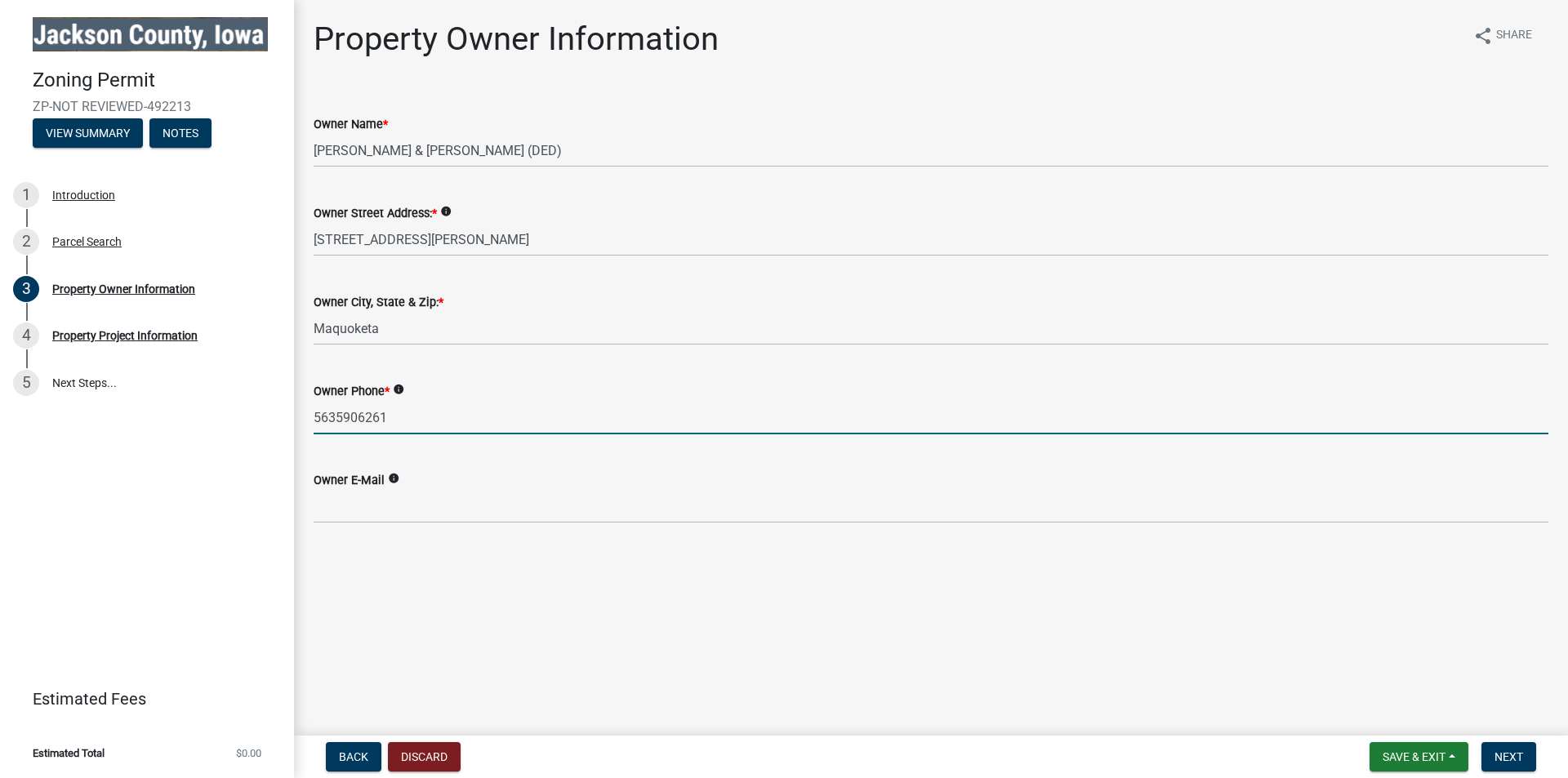
type input "5635906261"
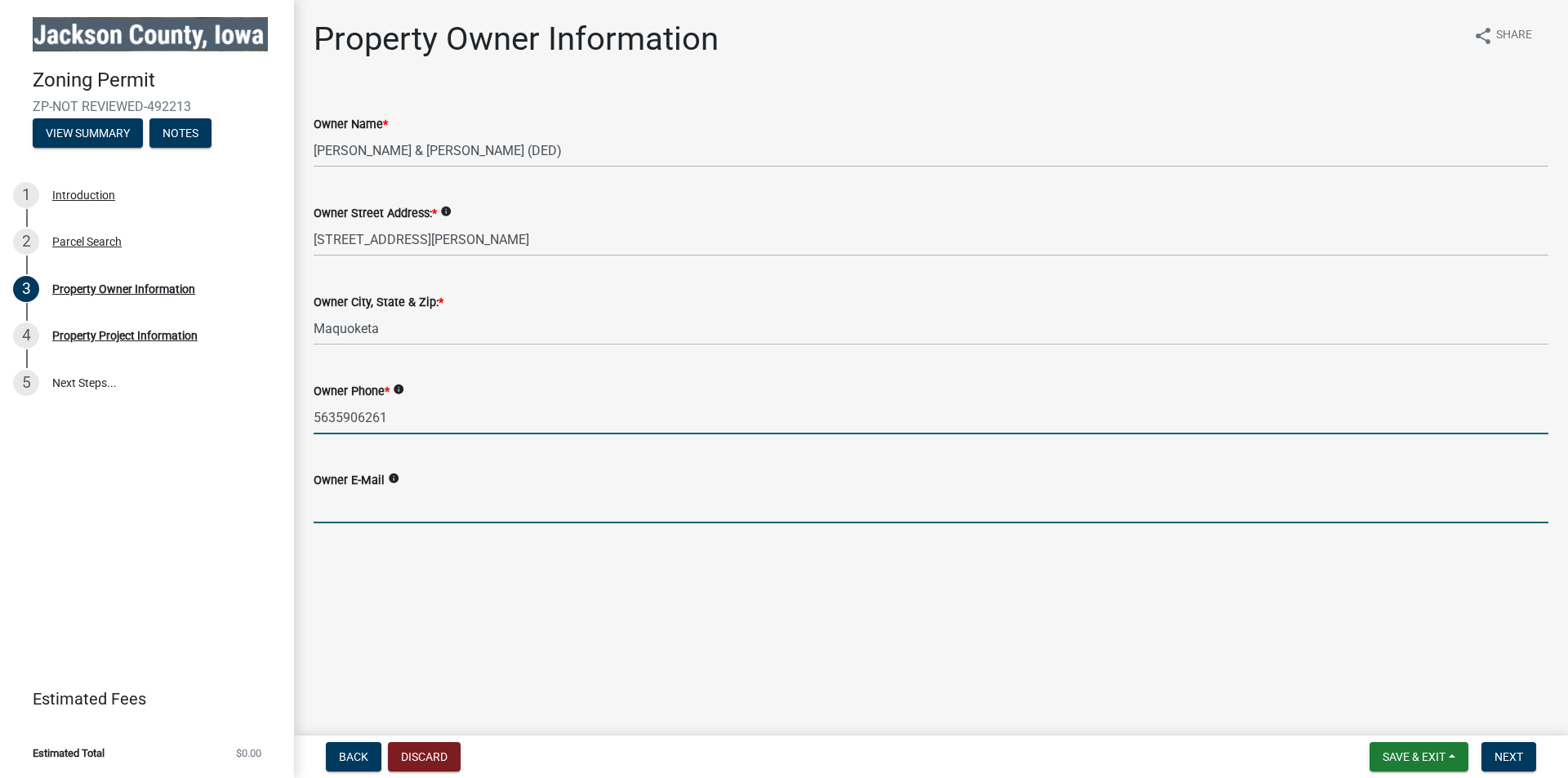
click at [337, 500] on input "Owner E-Mail" at bounding box center [930, 507] width 1234 height 34
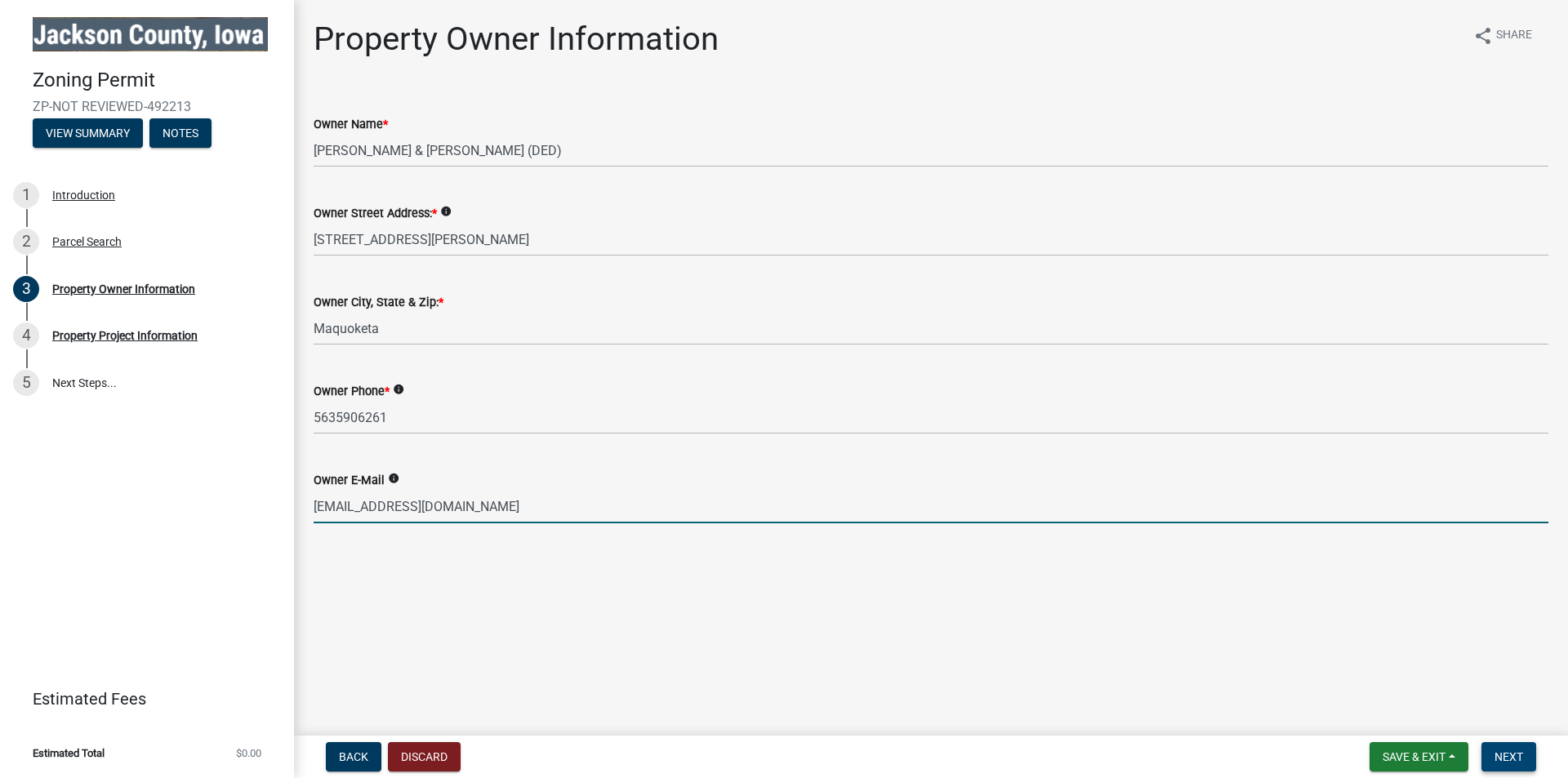
type input "[EMAIL_ADDRESS][DOMAIN_NAME]"
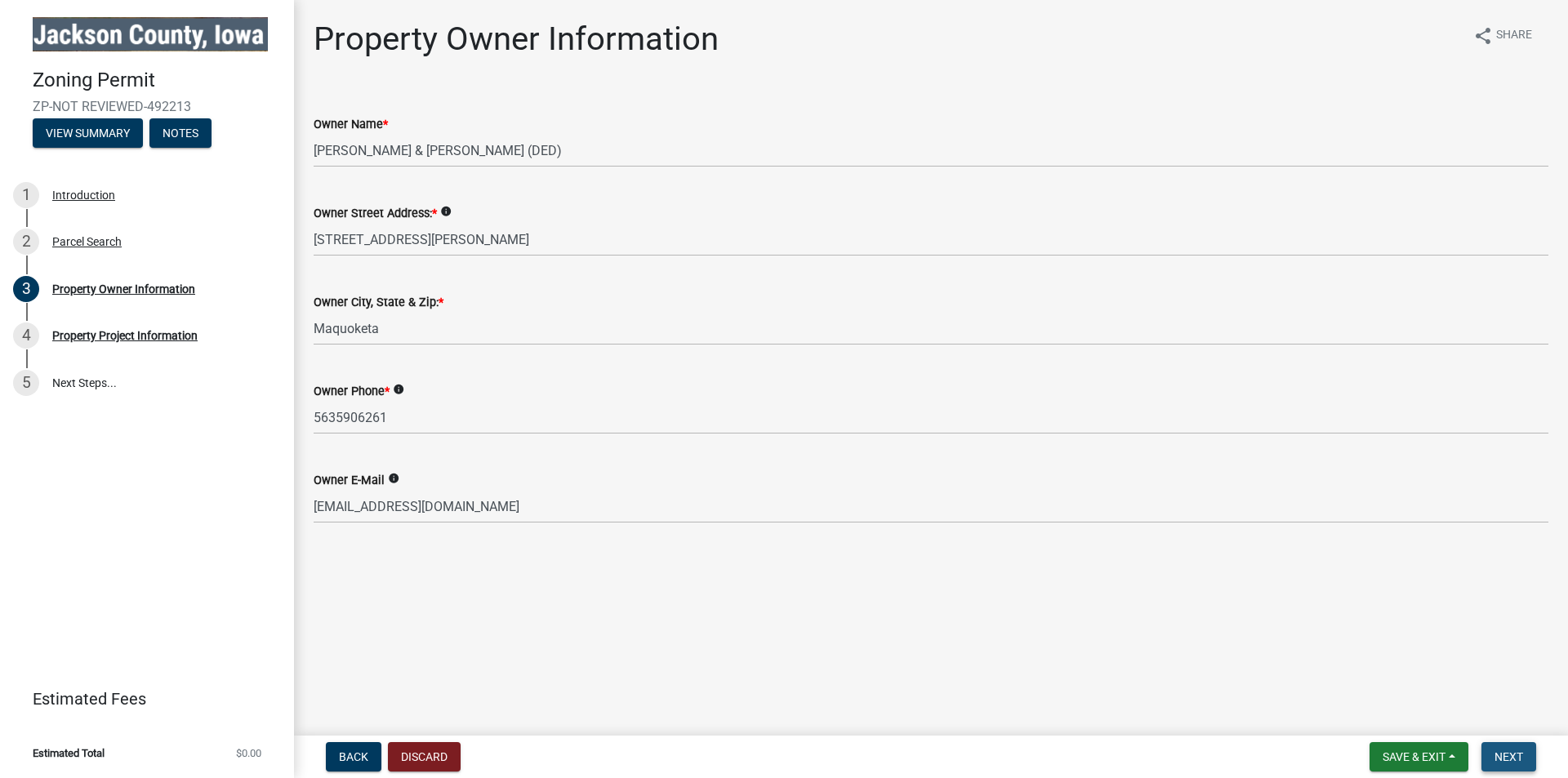
click at [1519, 759] on span "Next" at bounding box center [1508, 756] width 29 height 13
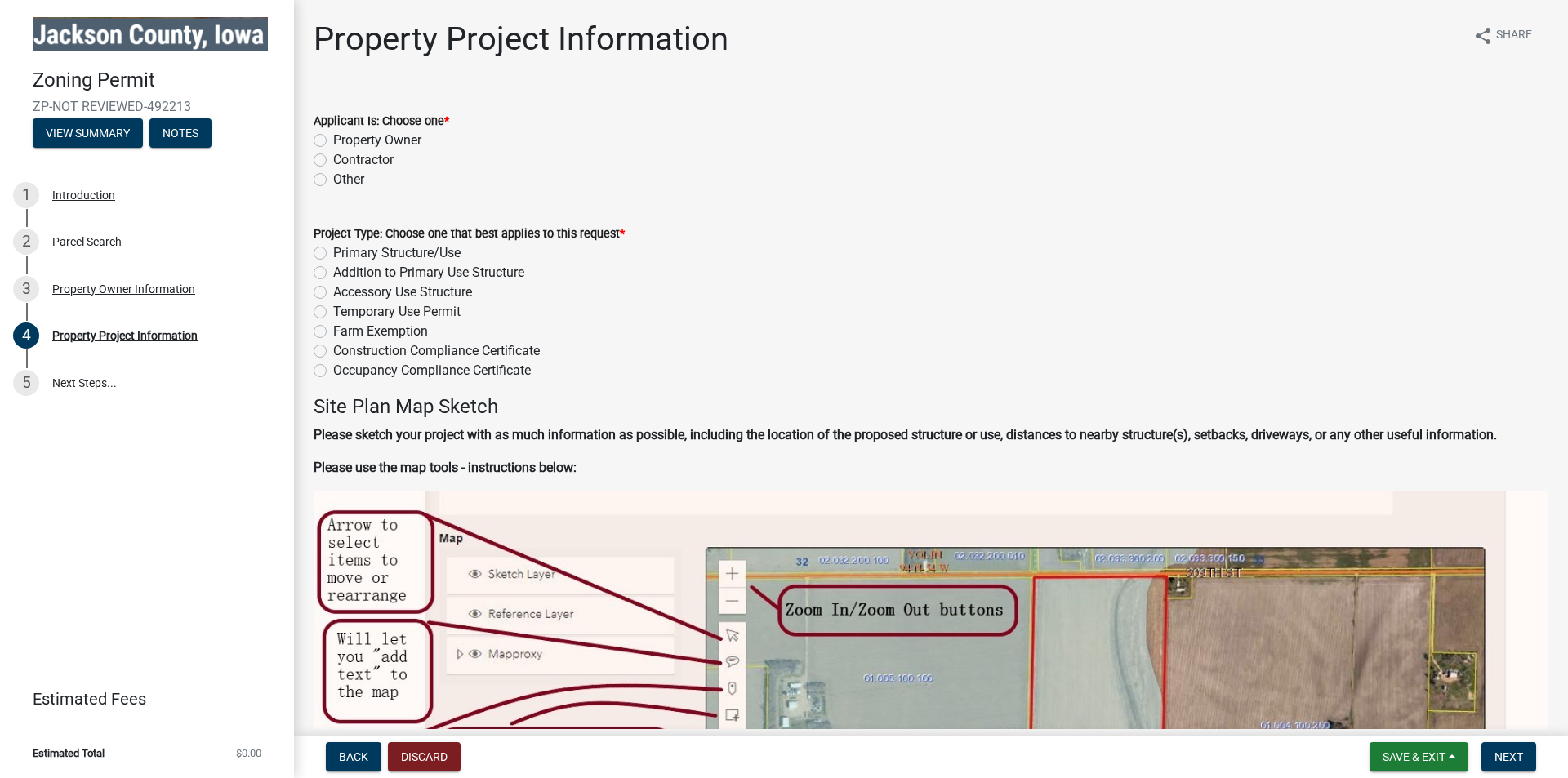
click at [333, 141] on label "Property Owner" at bounding box center [377, 140] width 88 height 20
click at [333, 141] on input "Property Owner" at bounding box center [338, 136] width 10 height 10
radio input "true"
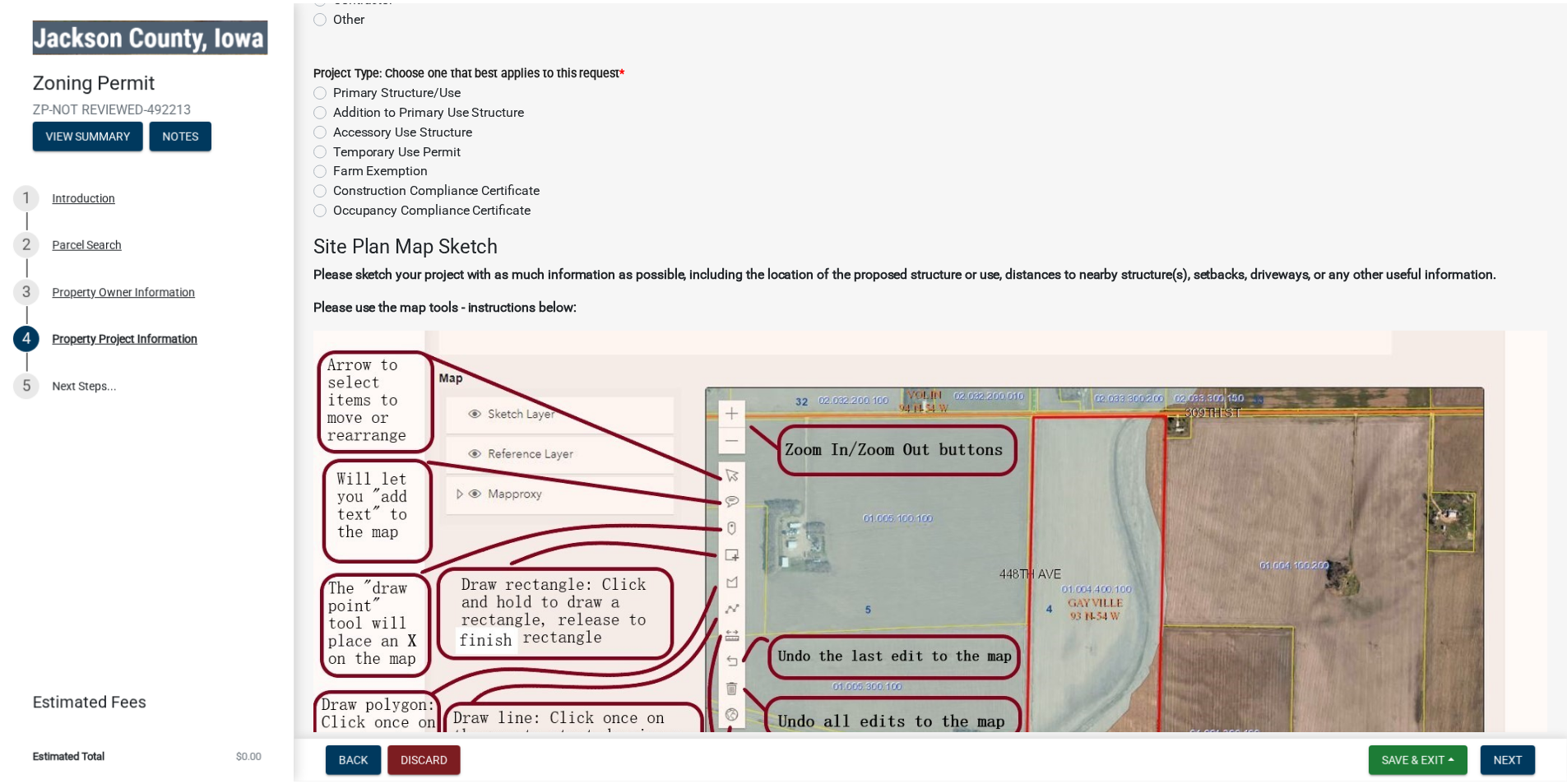
scroll to position [82, 0]
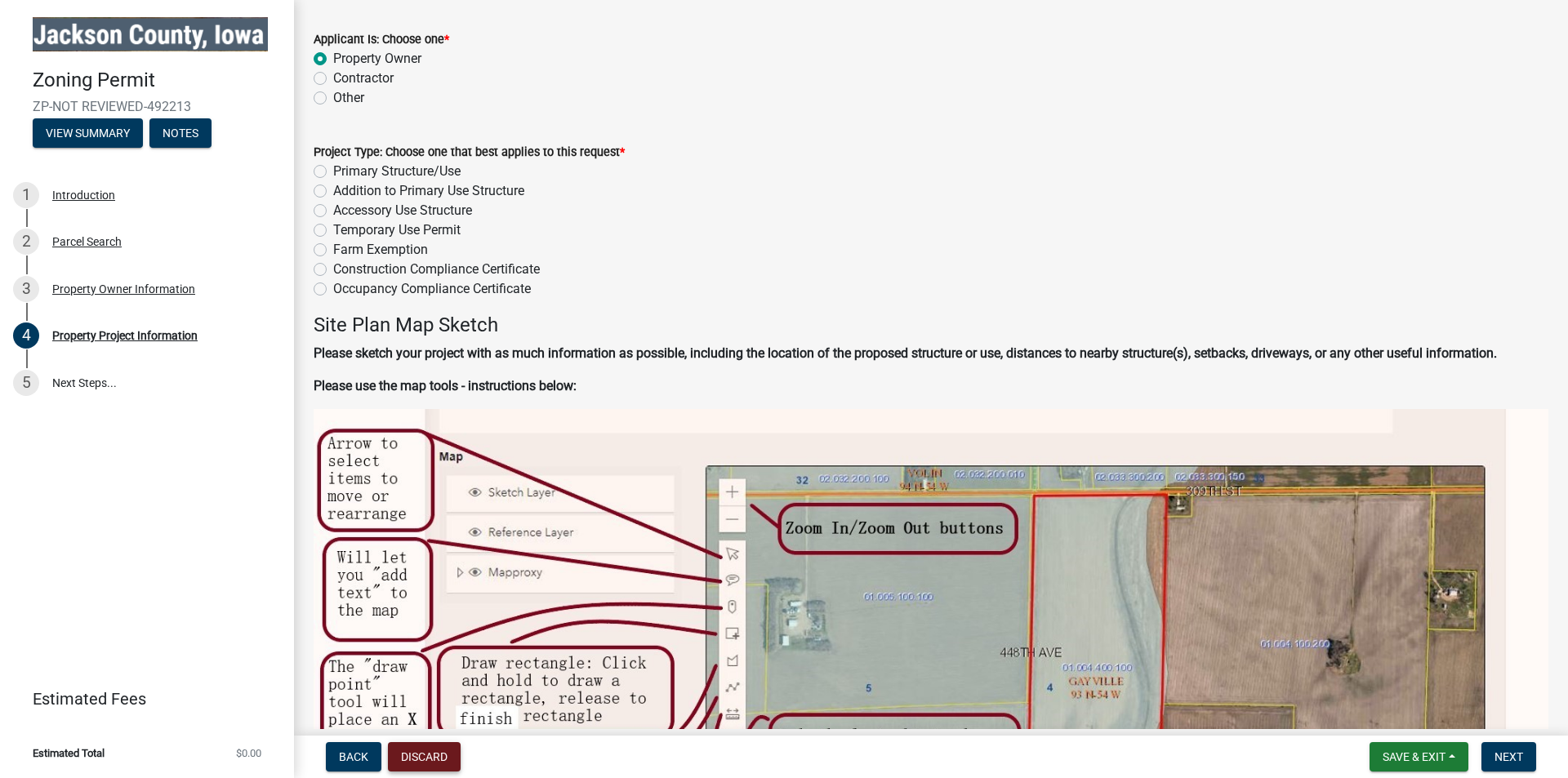
click at [407, 754] on button "Discard" at bounding box center [425, 756] width 73 height 29
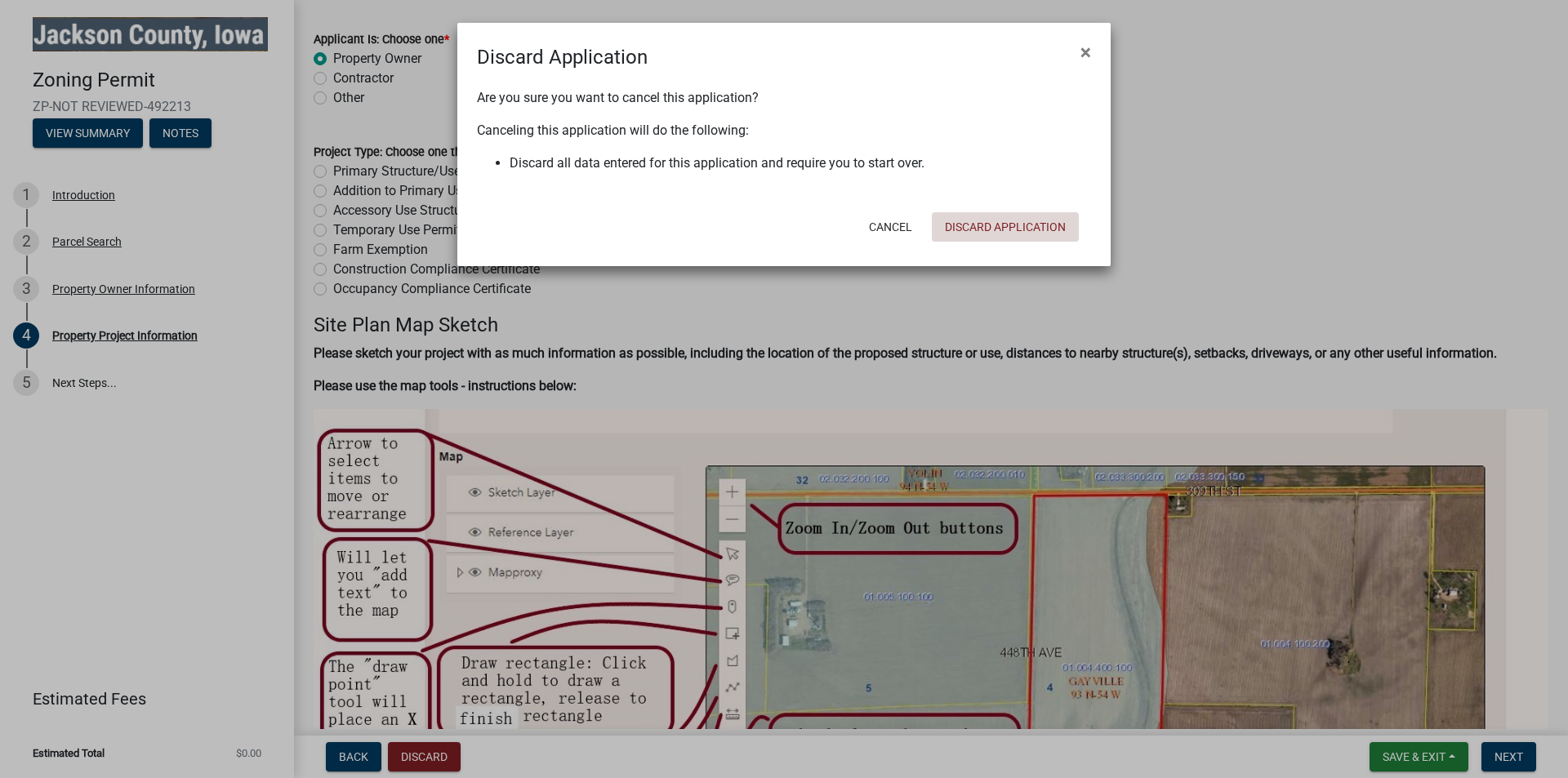
click at [978, 221] on button "Discard Application" at bounding box center [1005, 226] width 147 height 29
